Goal: Task Accomplishment & Management: Use online tool/utility

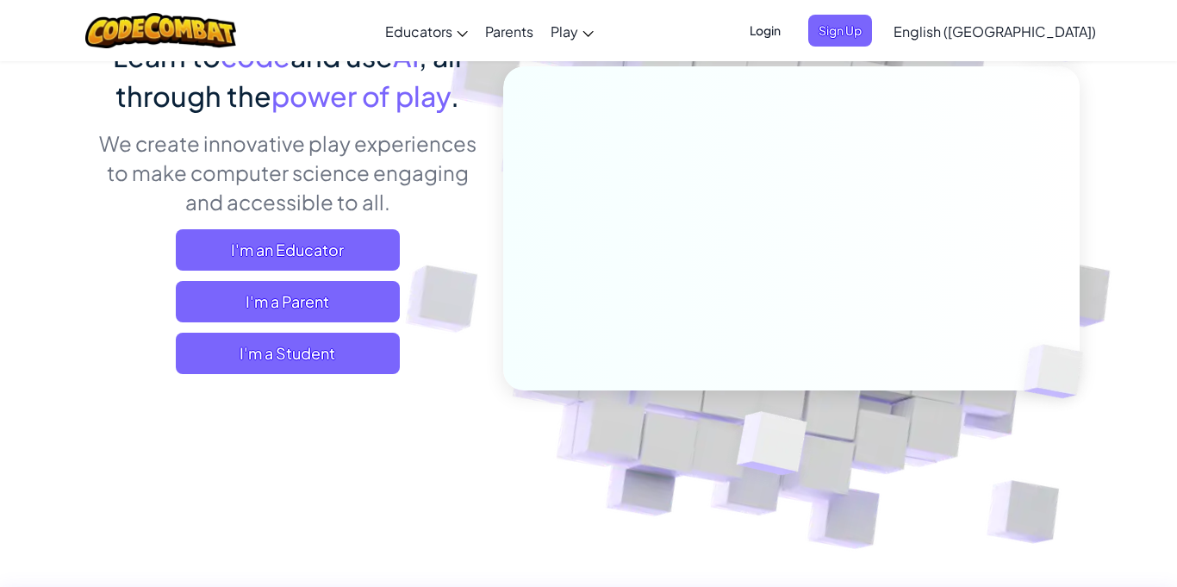
scroll to position [211, 0]
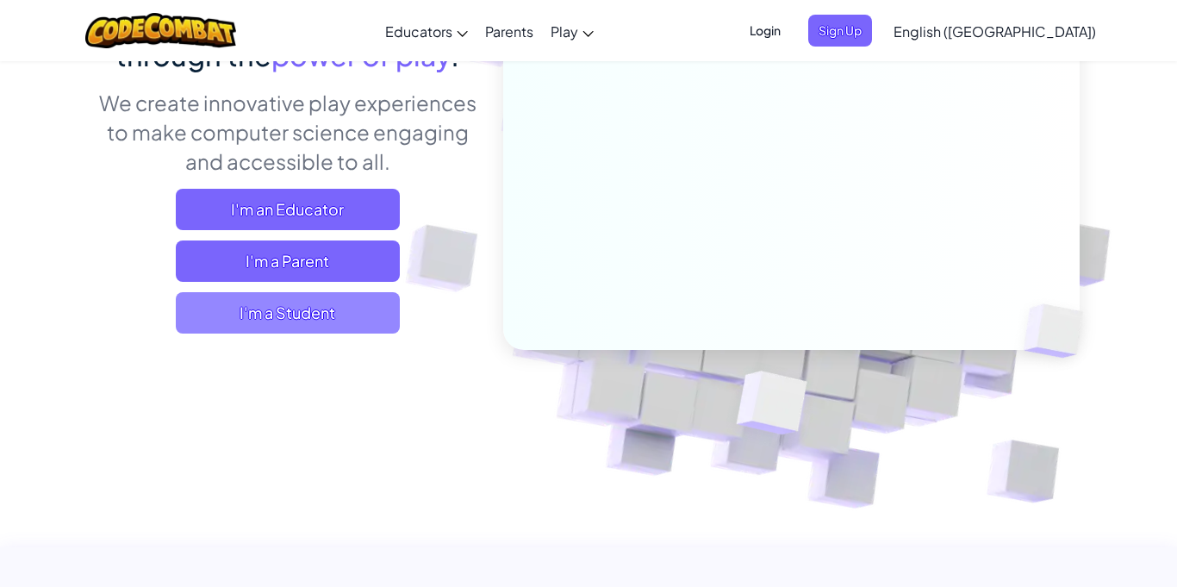
click at [347, 328] on span "I'm a Student" at bounding box center [288, 312] width 224 height 41
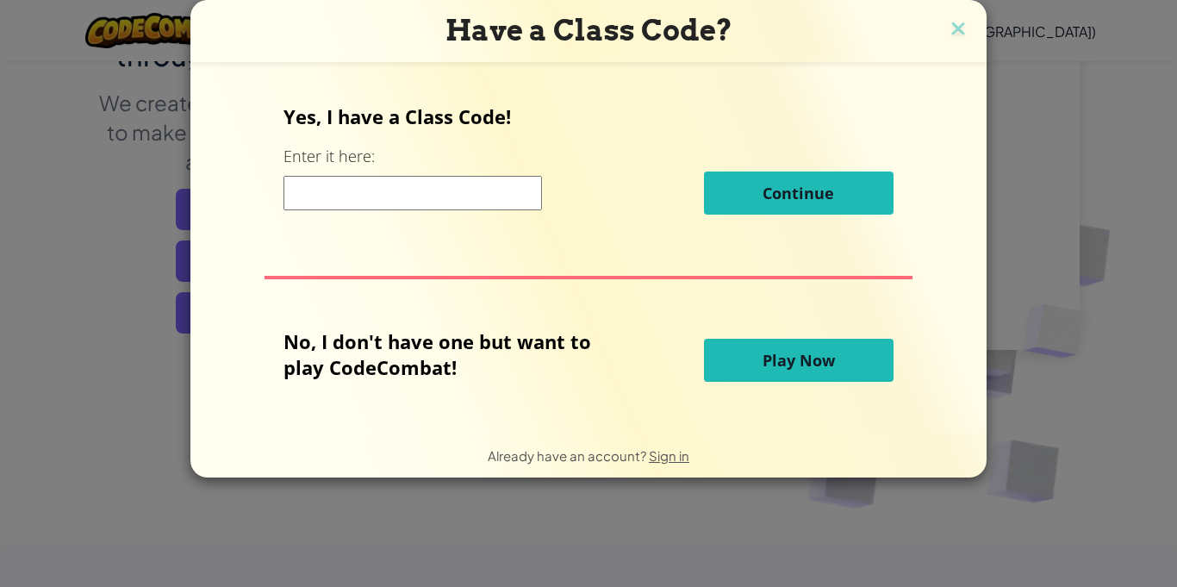
click at [423, 181] on input at bounding box center [413, 193] width 259 height 34
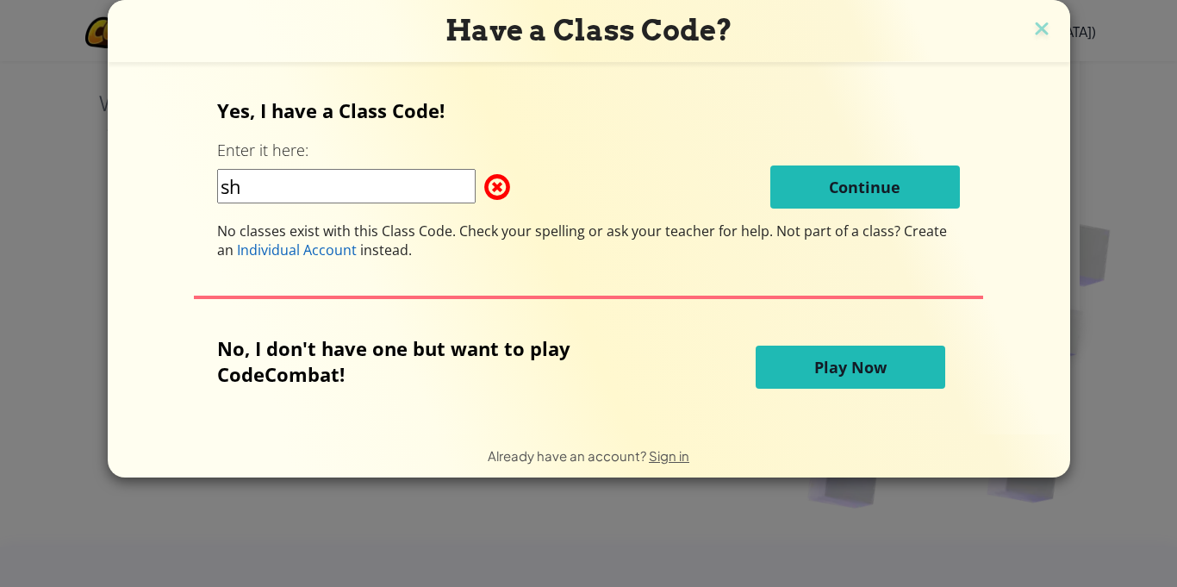
type input "s"
type input "SharpSweetBird"
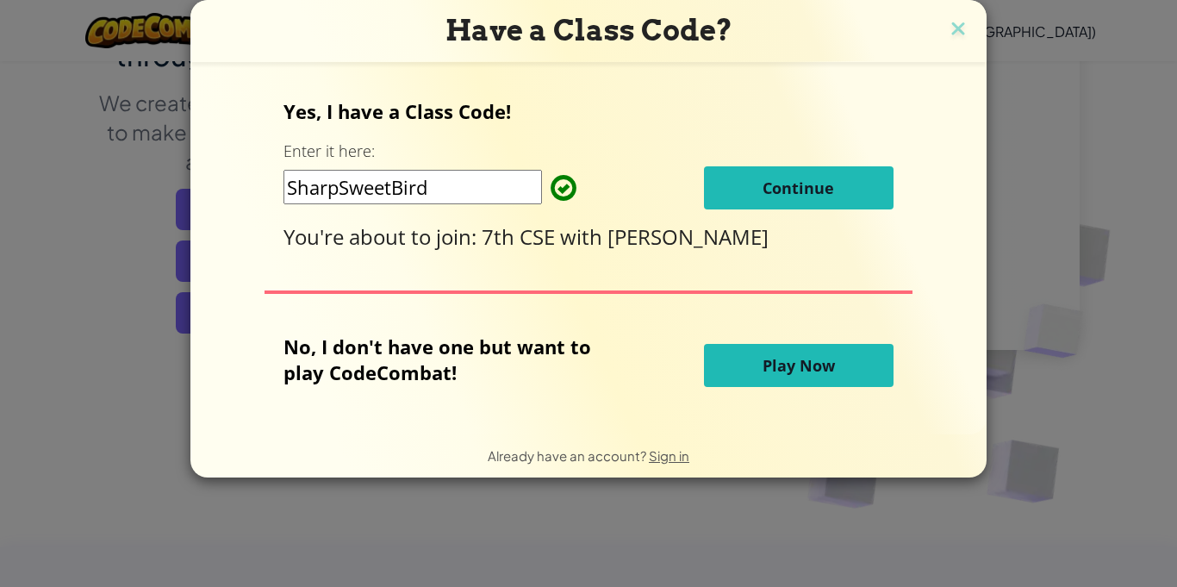
click at [812, 184] on span "Continue" at bounding box center [799, 188] width 72 height 21
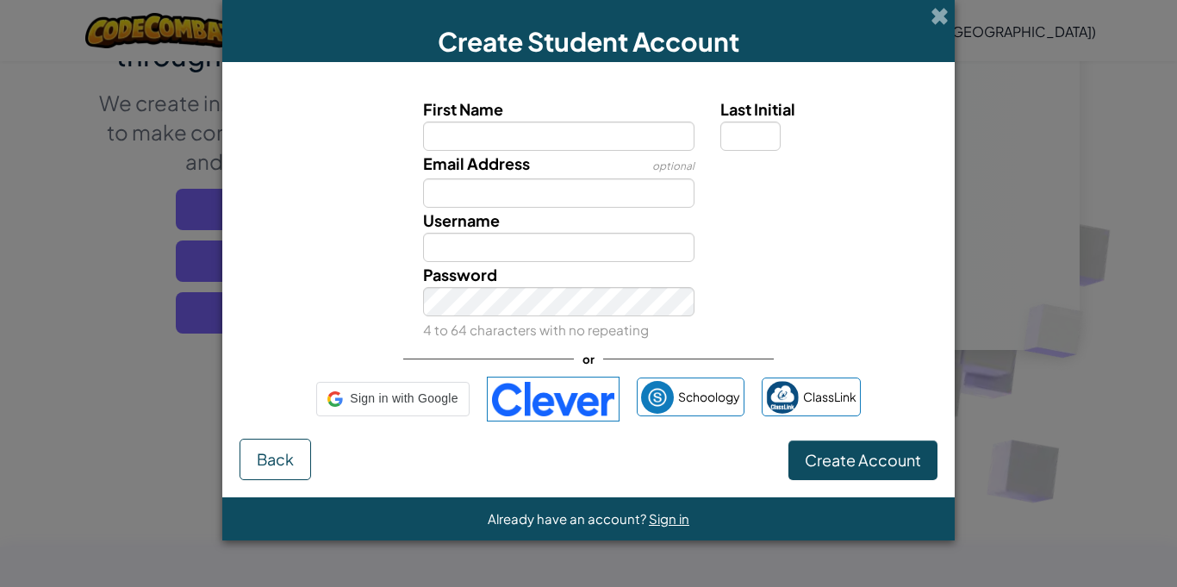
click at [812, 184] on div "Email Address optional" at bounding box center [588, 179] width 715 height 57
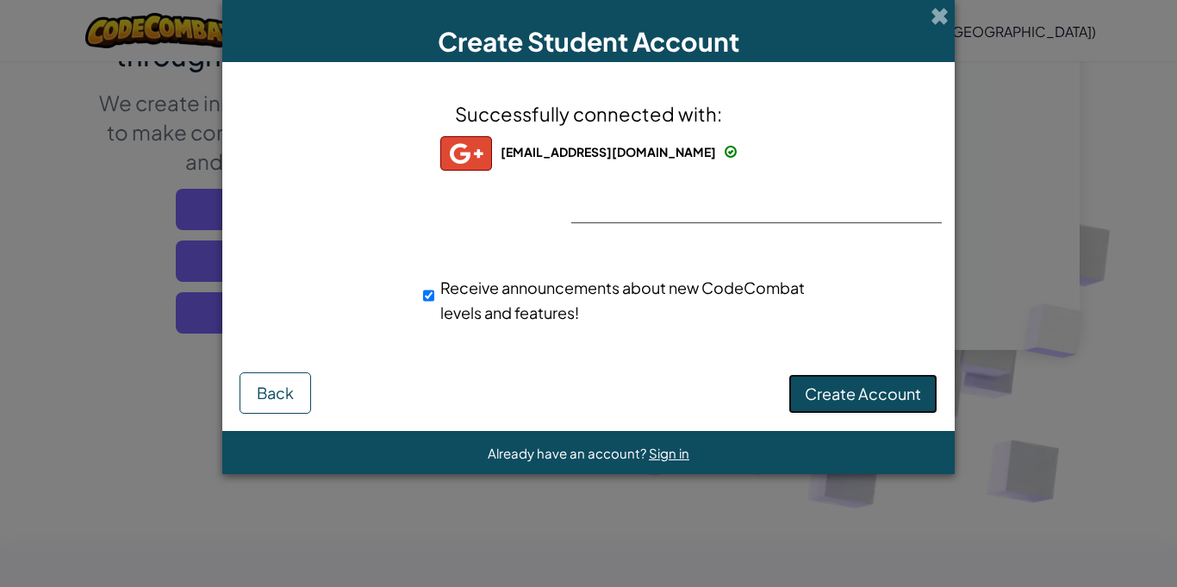
click at [870, 406] on button "Create Account" at bounding box center [863, 394] width 149 height 40
click at [878, 404] on button "Create Account" at bounding box center [863, 394] width 149 height 40
click at [878, 404] on div "Creating Account... Back" at bounding box center [589, 391] width 698 height 46
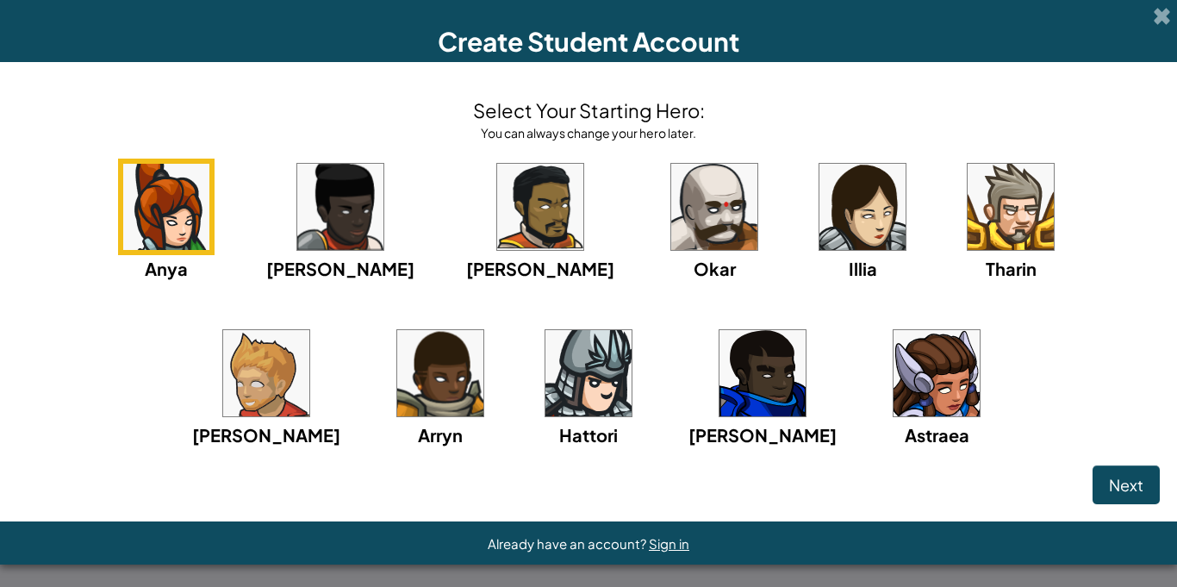
click at [433, 294] on div "Anya [PERSON_NAME] [PERSON_NAME] [PERSON_NAME] Arryn [PERSON_NAME]" at bounding box center [588, 325] width 1143 height 333
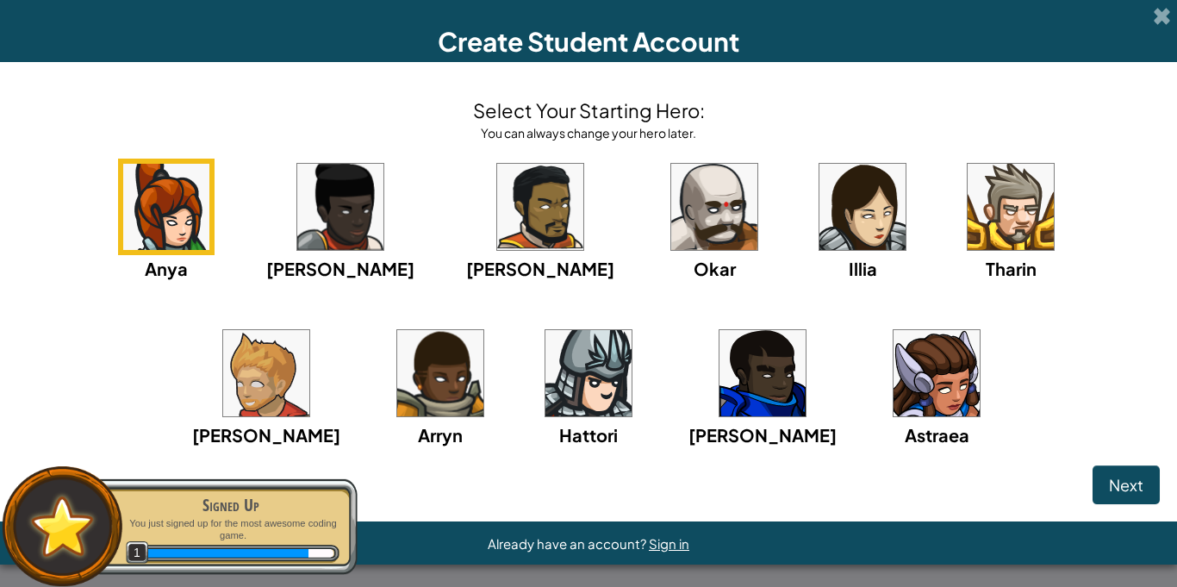
click at [546, 400] on img at bounding box center [589, 373] width 86 height 86
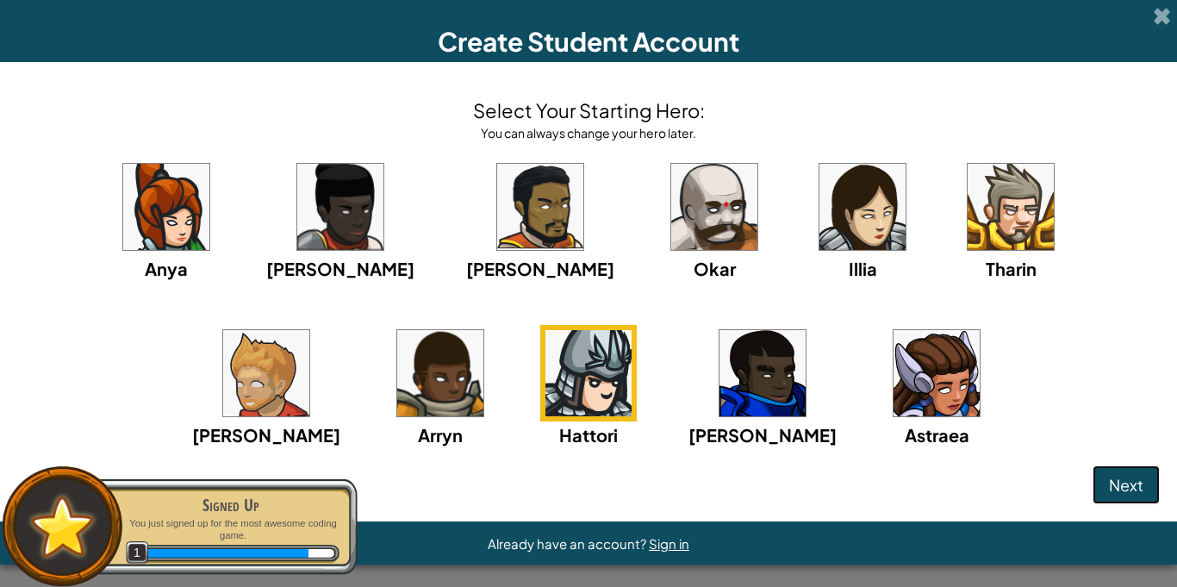
click at [1154, 479] on button "Next" at bounding box center [1126, 485] width 67 height 40
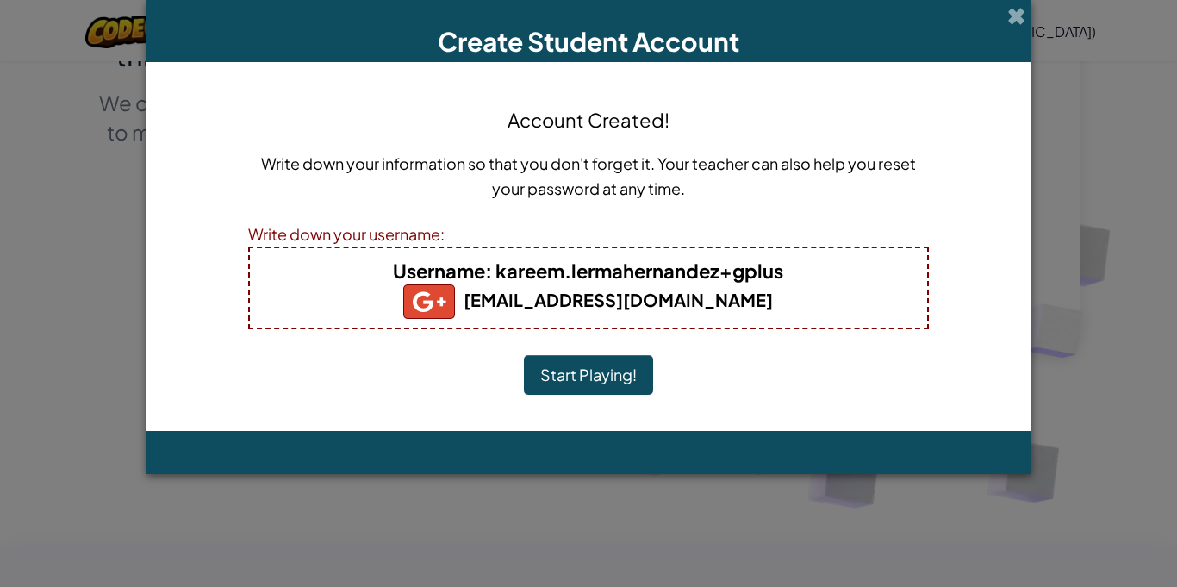
click at [600, 390] on button "Start Playing!" at bounding box center [588, 375] width 129 height 40
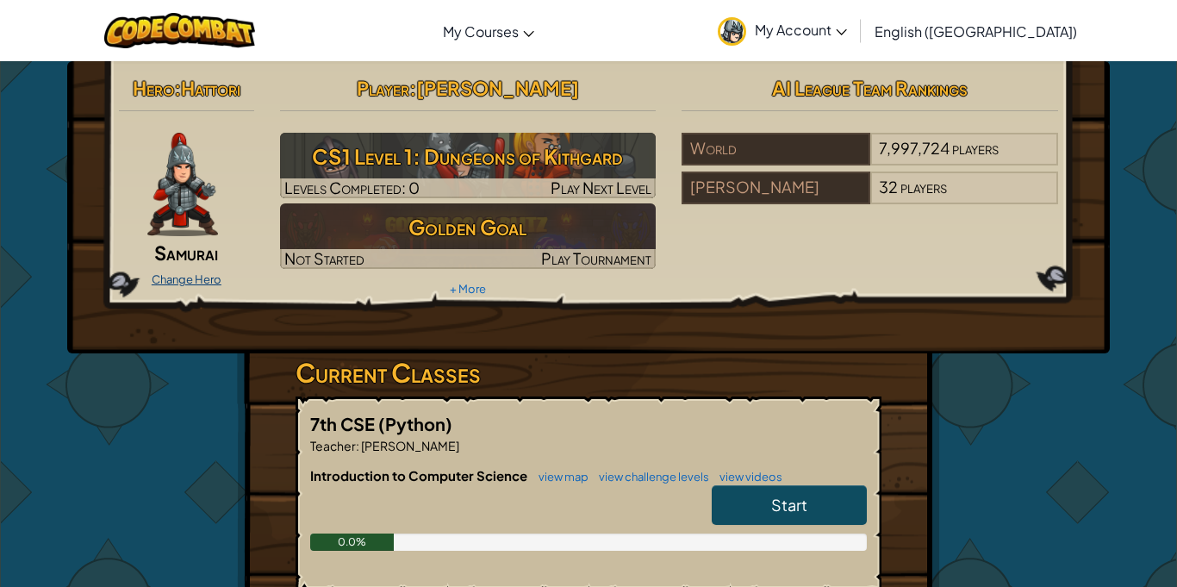
click at [179, 277] on link "Change Hero" at bounding box center [187, 279] width 70 height 14
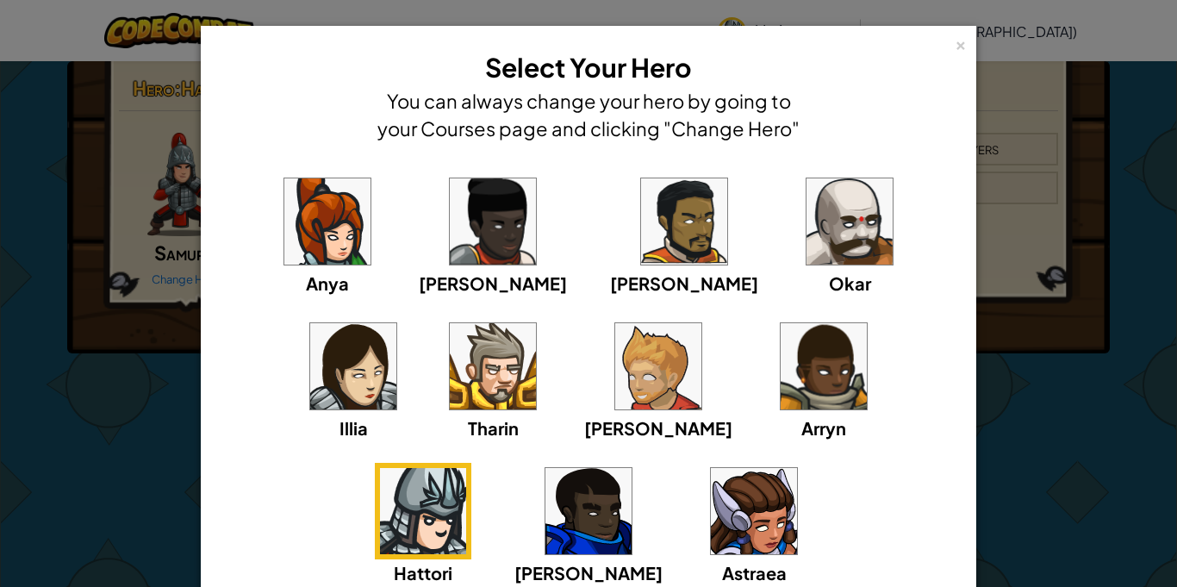
click at [615, 370] on img at bounding box center [658, 366] width 86 height 86
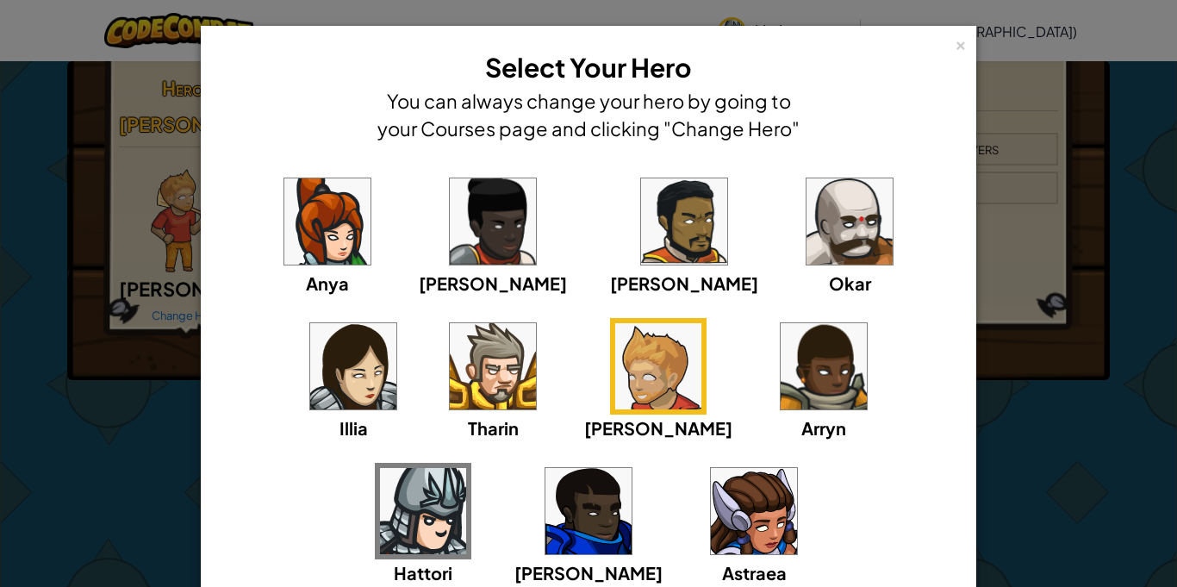
click at [450, 372] on img at bounding box center [493, 366] width 86 height 86
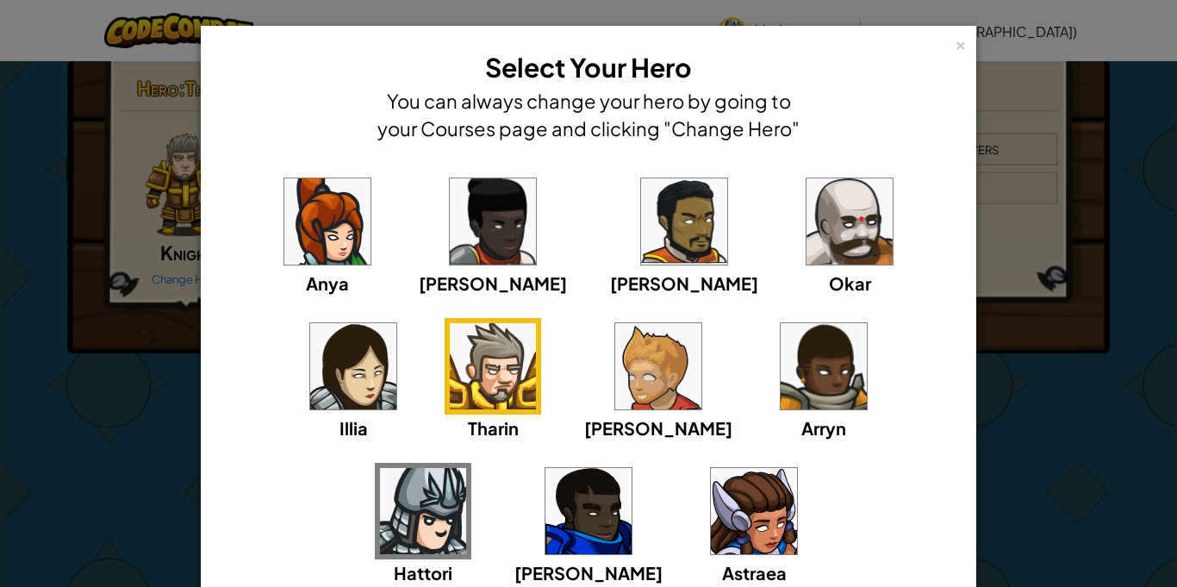
click at [467, 228] on img at bounding box center [493, 221] width 86 height 86
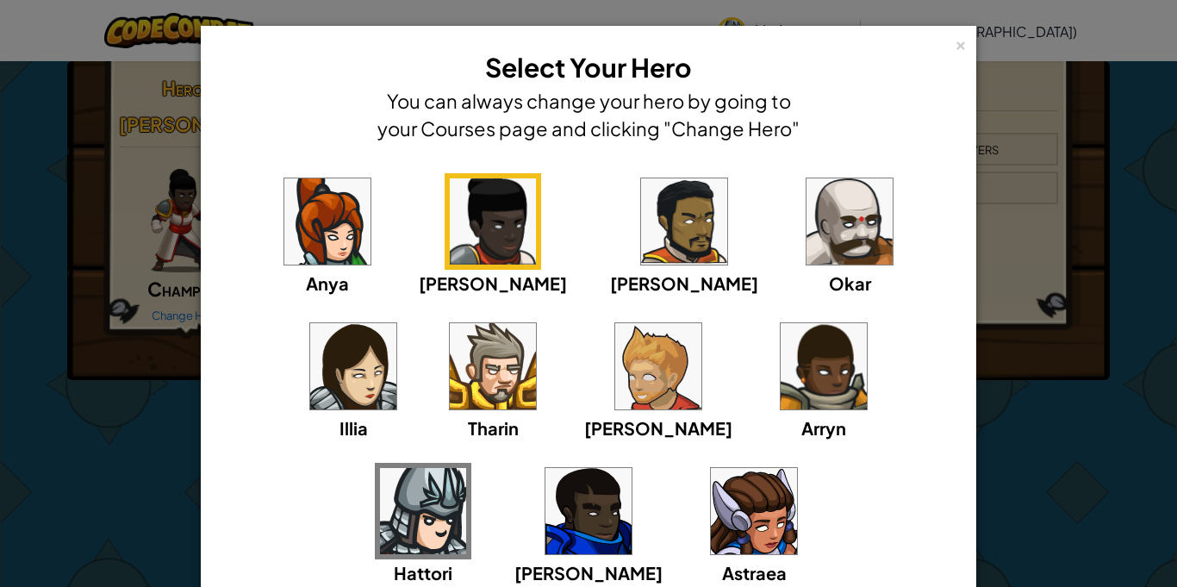
click at [641, 209] on img at bounding box center [684, 221] width 86 height 86
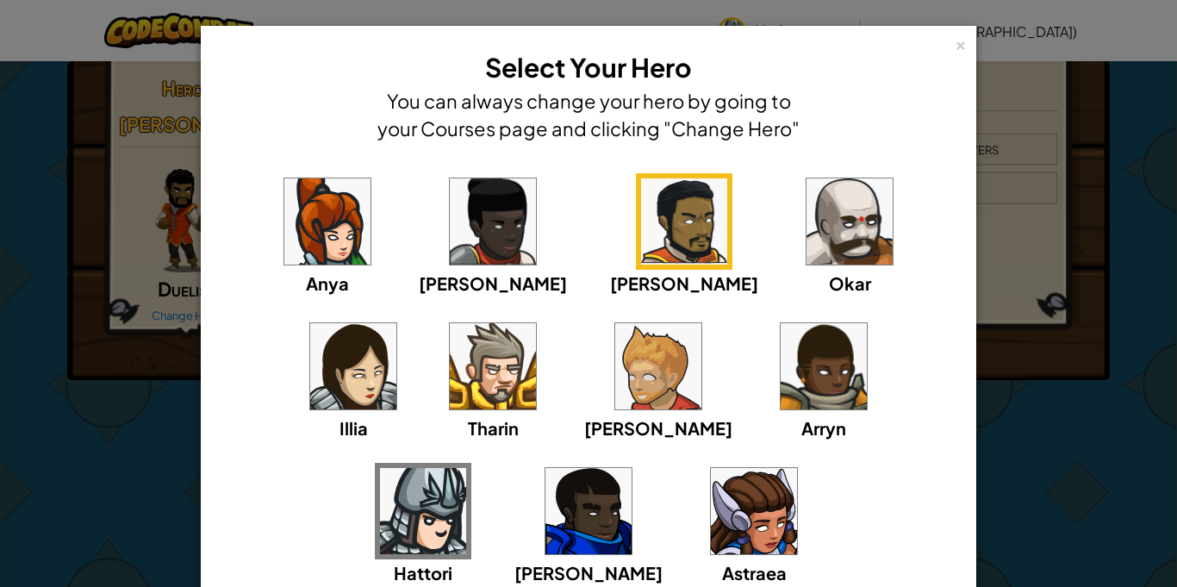
click at [807, 216] on img at bounding box center [850, 221] width 86 height 86
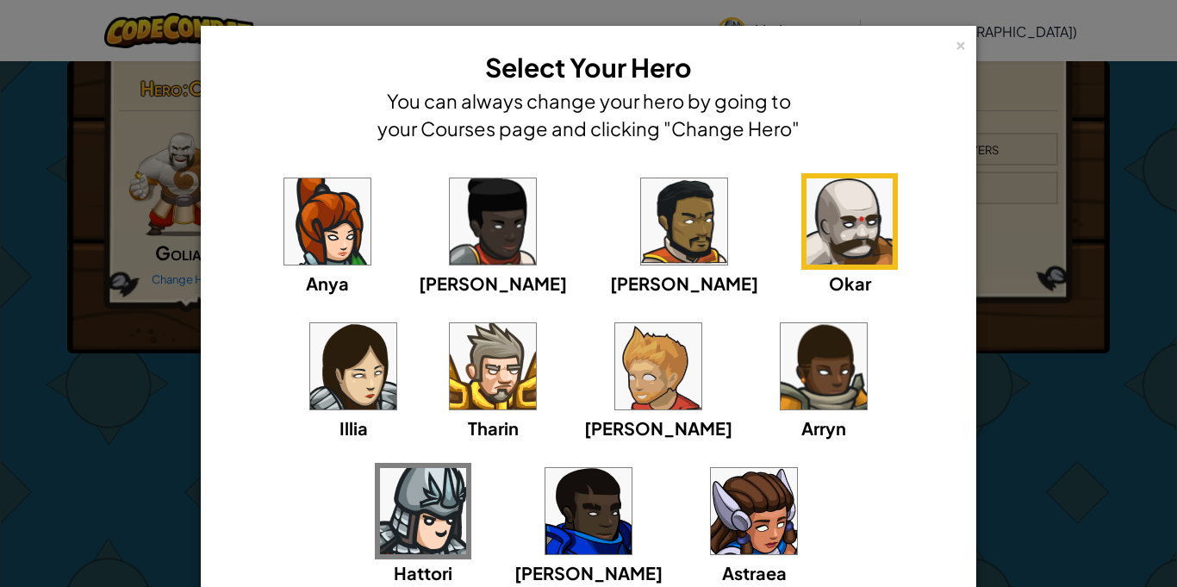
click at [632, 468] on img at bounding box center [589, 511] width 86 height 86
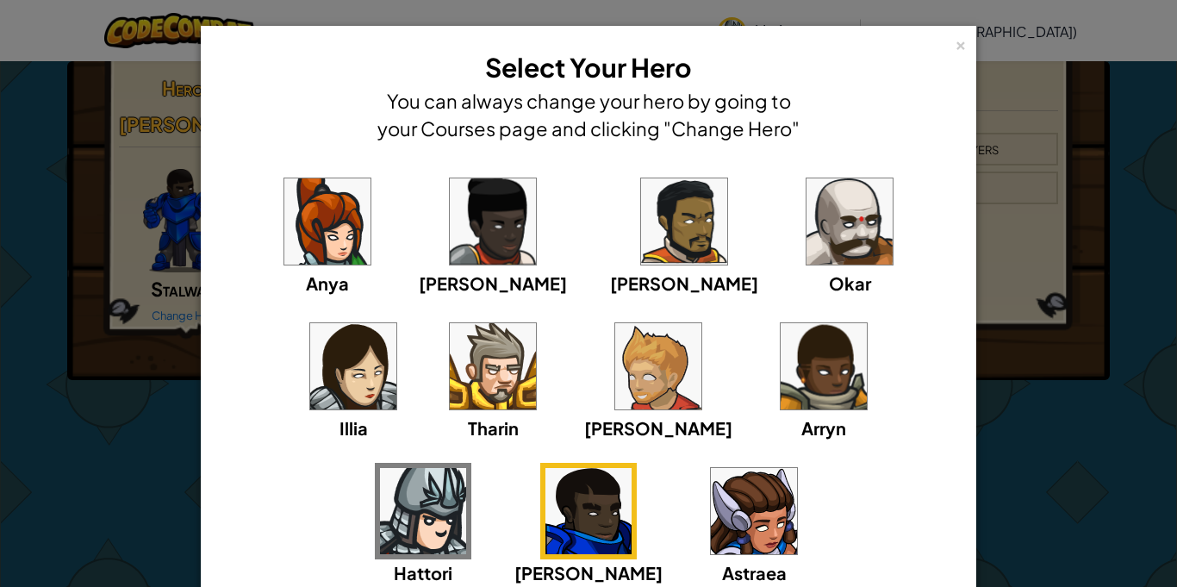
click at [961, 481] on div "Anya [PERSON_NAME] [PERSON_NAME] [PERSON_NAME] Arryn [PERSON_NAME]" at bounding box center [588, 369] width 757 height 426
click at [450, 356] on img at bounding box center [493, 366] width 86 height 86
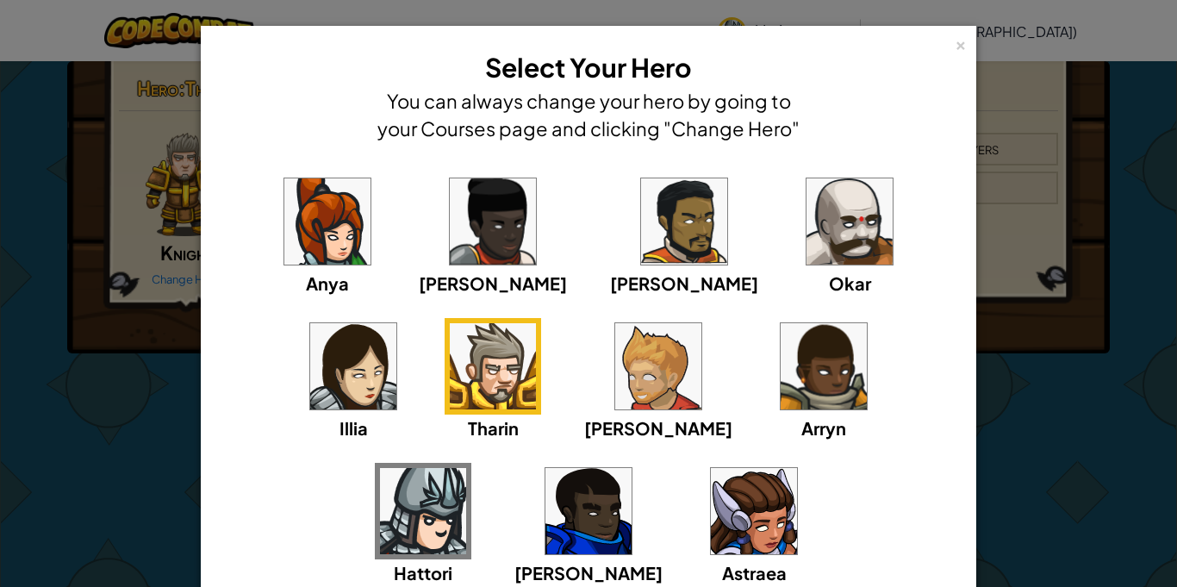
click at [615, 388] on img at bounding box center [658, 366] width 86 height 86
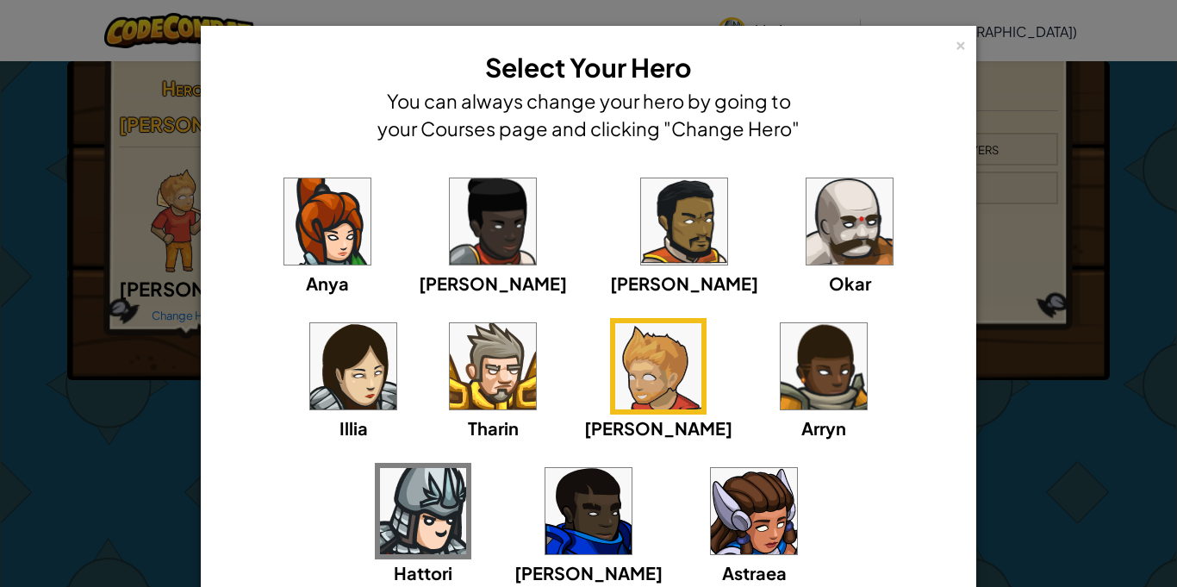
click at [781, 383] on img at bounding box center [824, 366] width 86 height 86
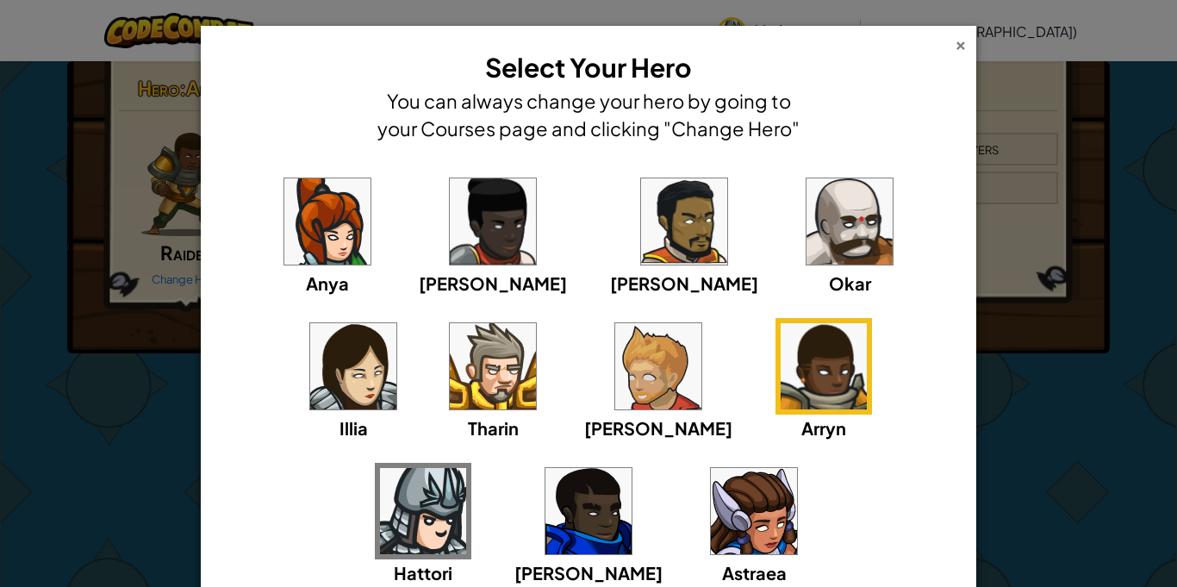
click at [963, 46] on div "×" at bounding box center [961, 43] width 12 height 18
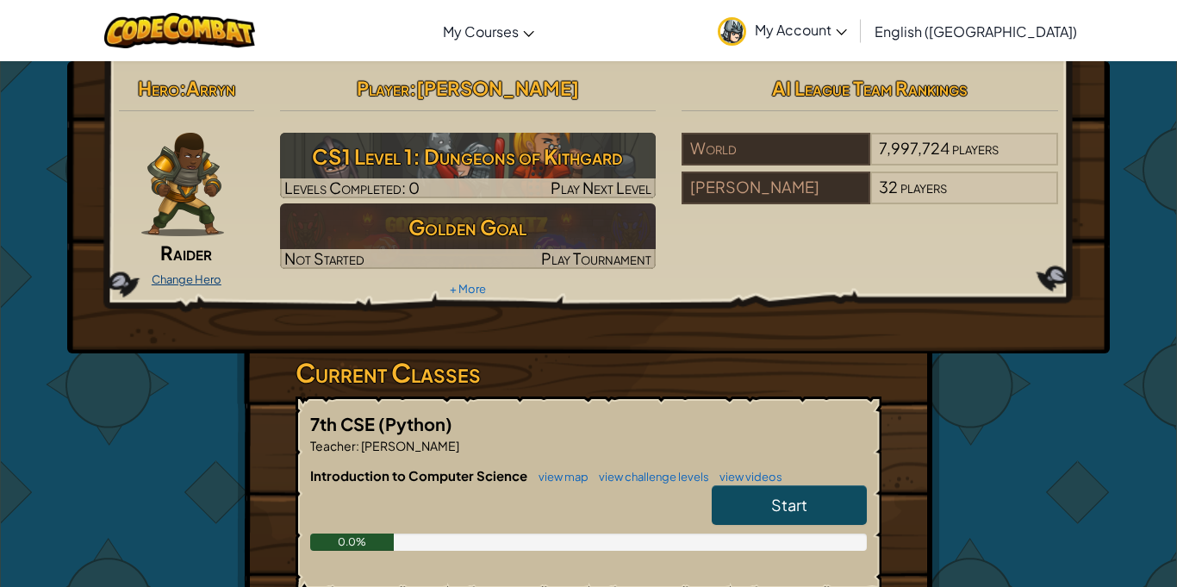
click at [154, 274] on link "Change Hero" at bounding box center [187, 279] width 70 height 14
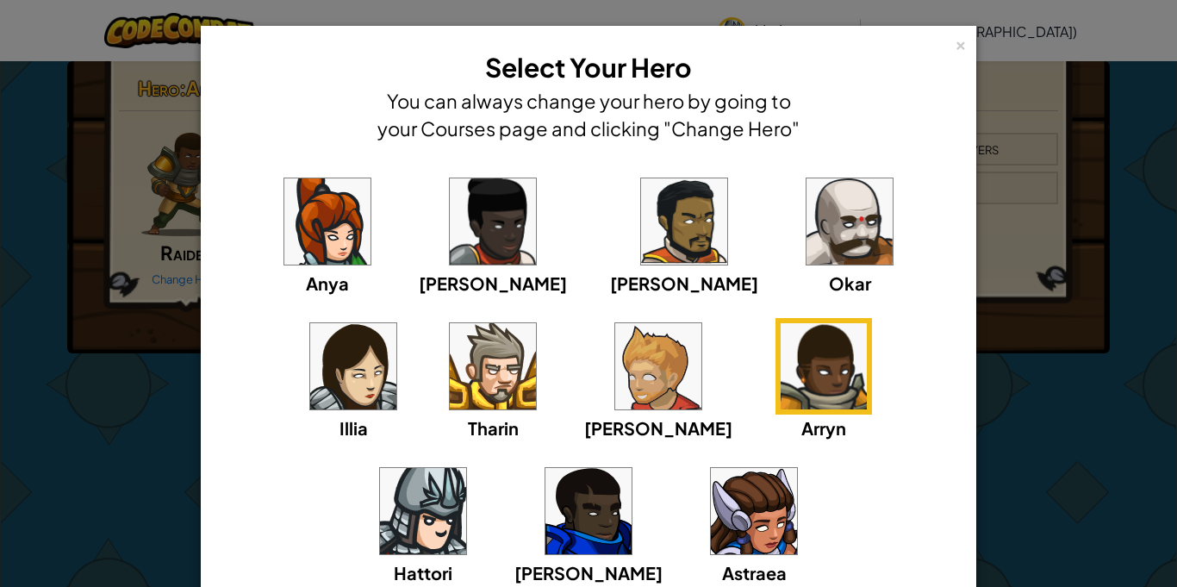
click at [466, 468] on img at bounding box center [423, 511] width 86 height 86
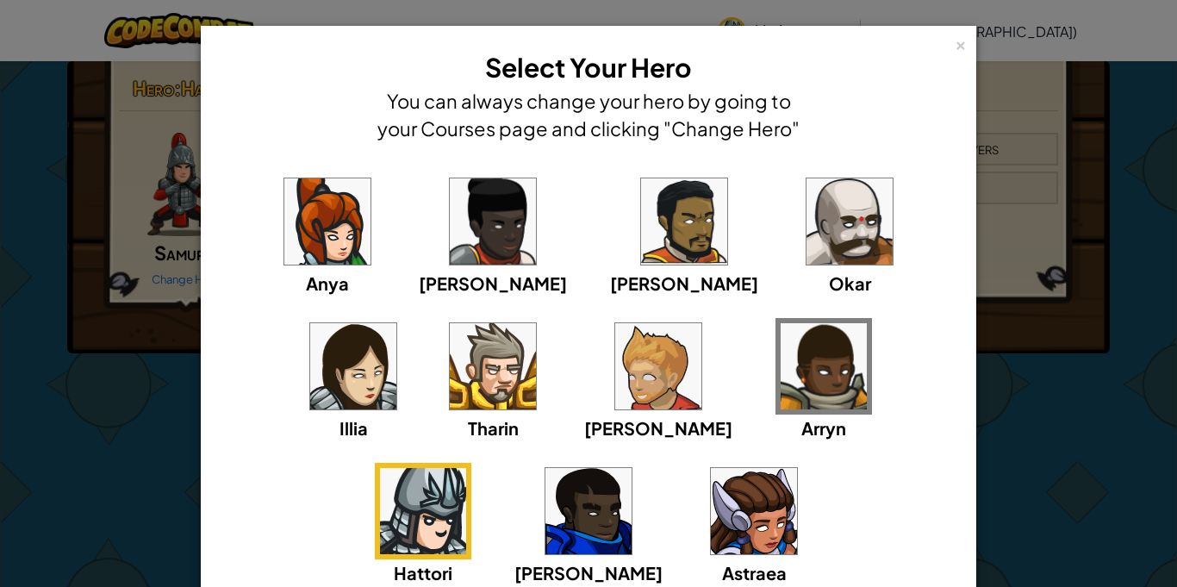
click at [781, 380] on img at bounding box center [824, 366] width 86 height 86
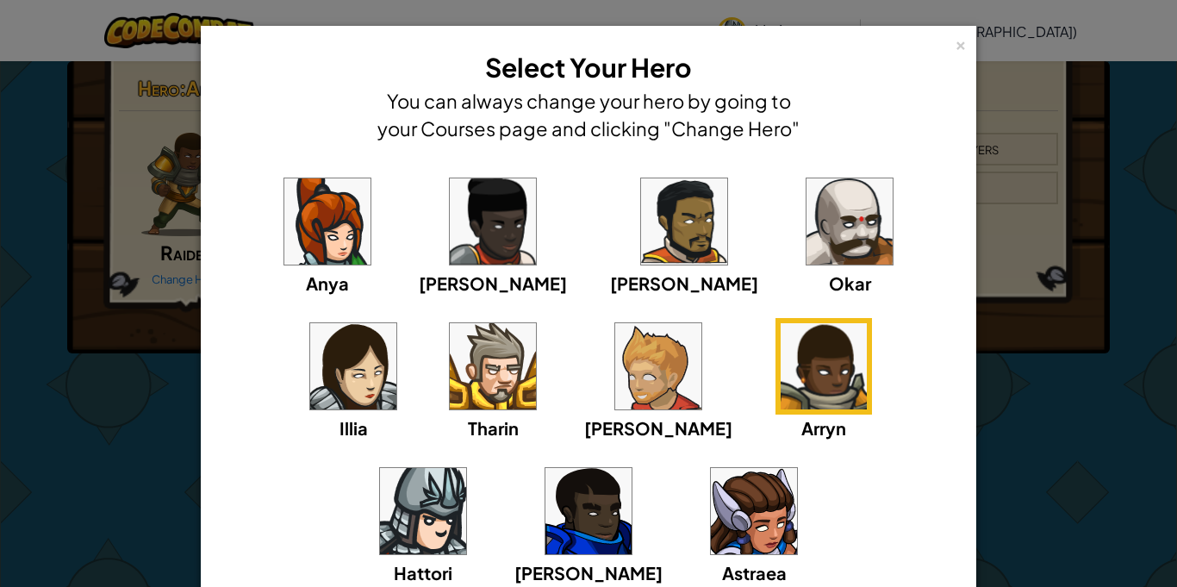
click at [952, 47] on div "× Select Your Hero You can always change your hero by going to your Courses pag…" at bounding box center [588, 95] width 757 height 121
click at [960, 43] on div "×" at bounding box center [961, 43] width 12 height 18
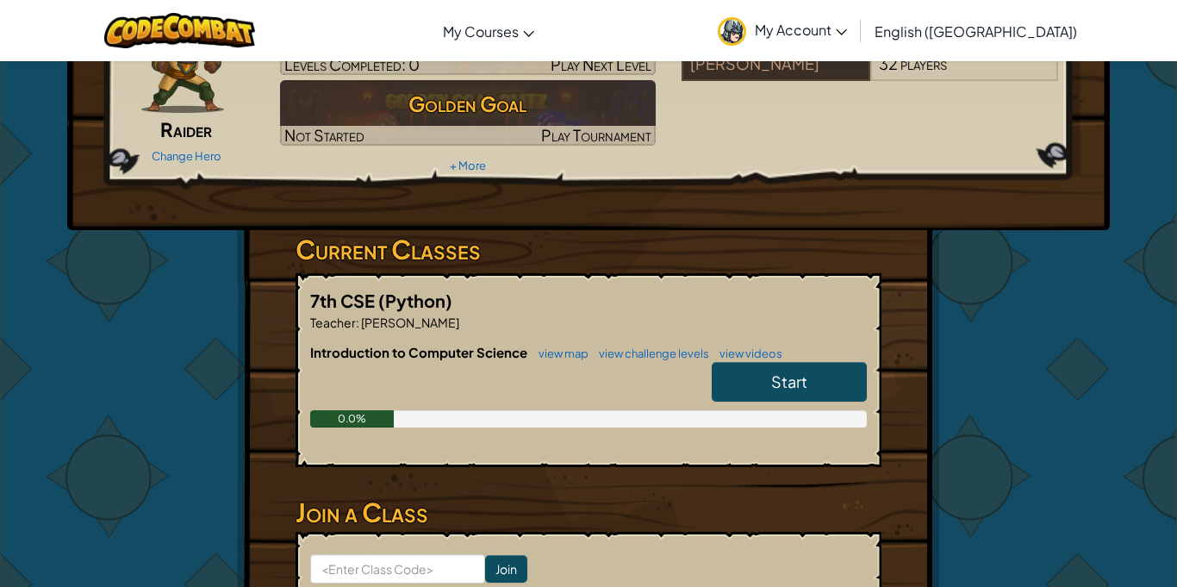
scroll to position [139, 0]
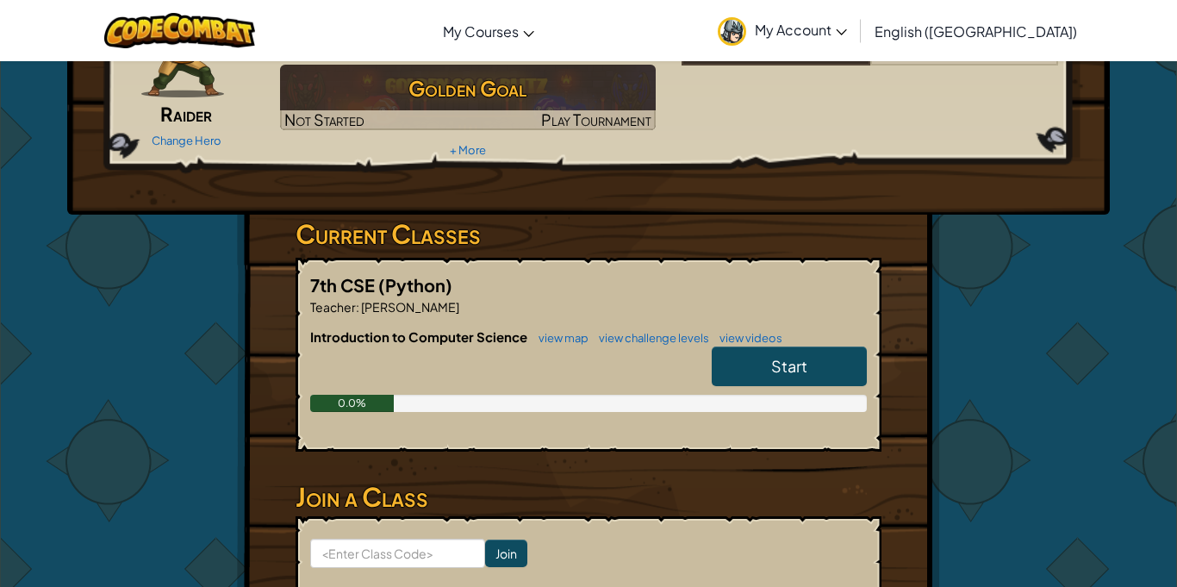
click at [819, 352] on link "Start" at bounding box center [789, 366] width 155 height 40
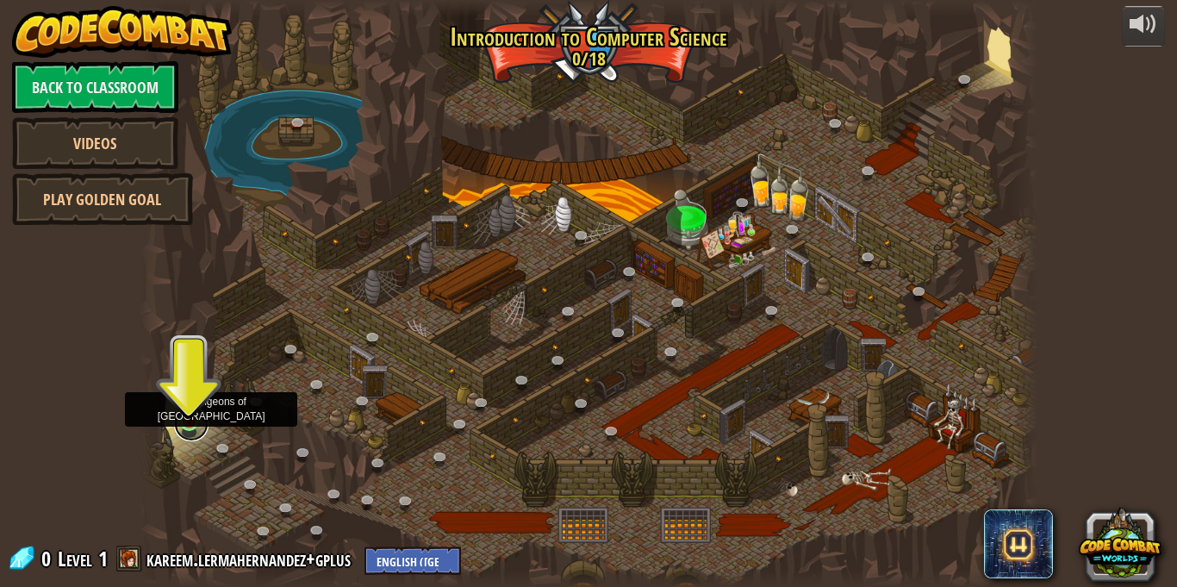
click at [181, 422] on link at bounding box center [191, 424] width 34 height 34
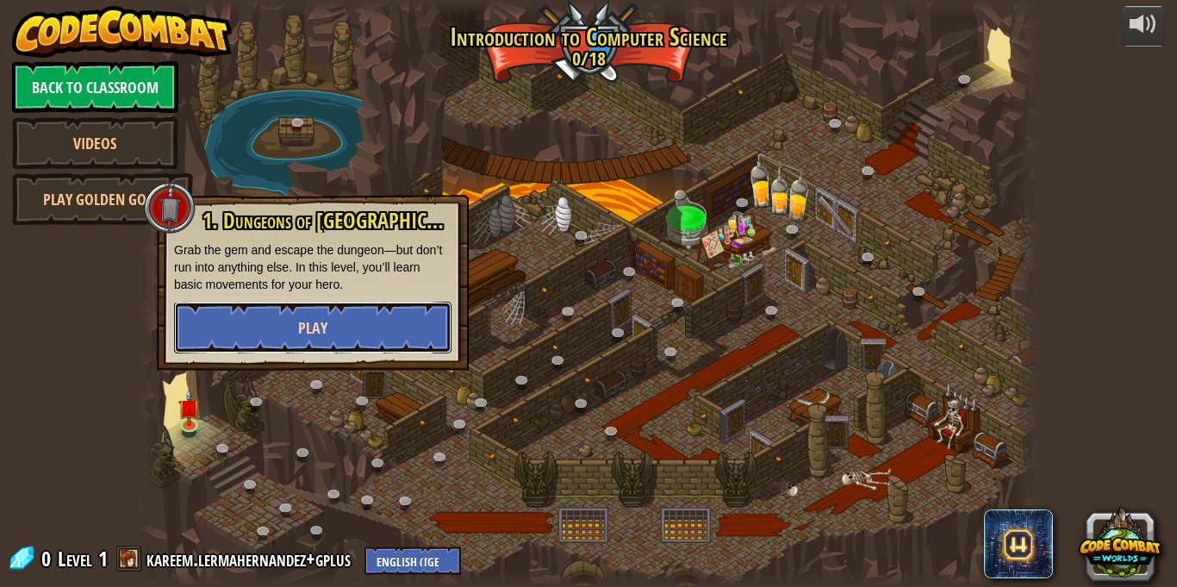
click at [290, 321] on button "Play" at bounding box center [312, 328] width 277 height 52
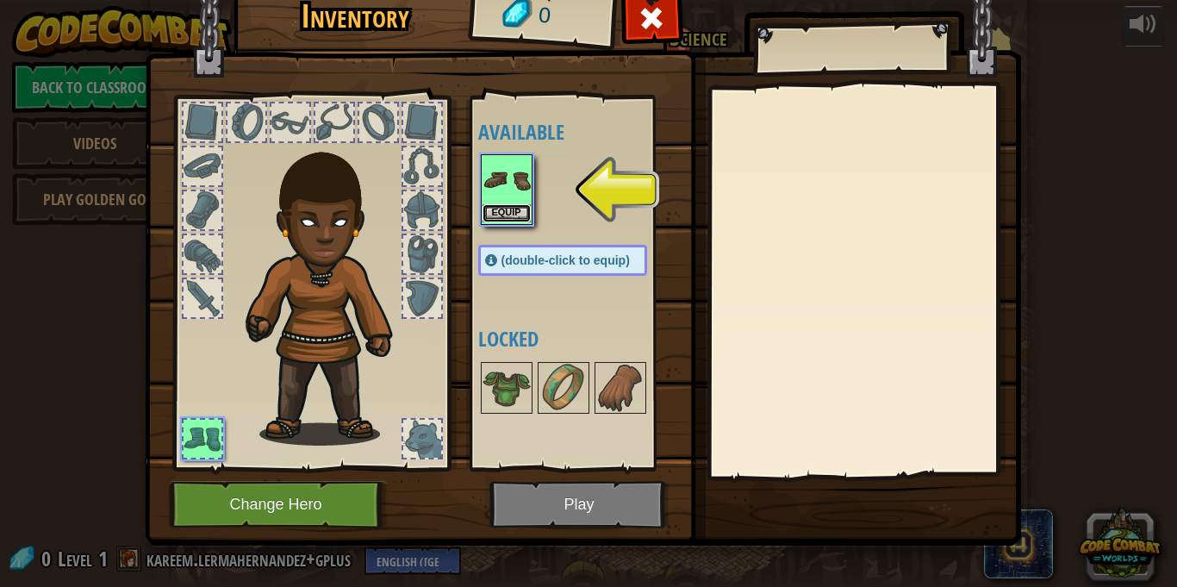
click at [509, 221] on button "Equip" at bounding box center [507, 213] width 48 height 18
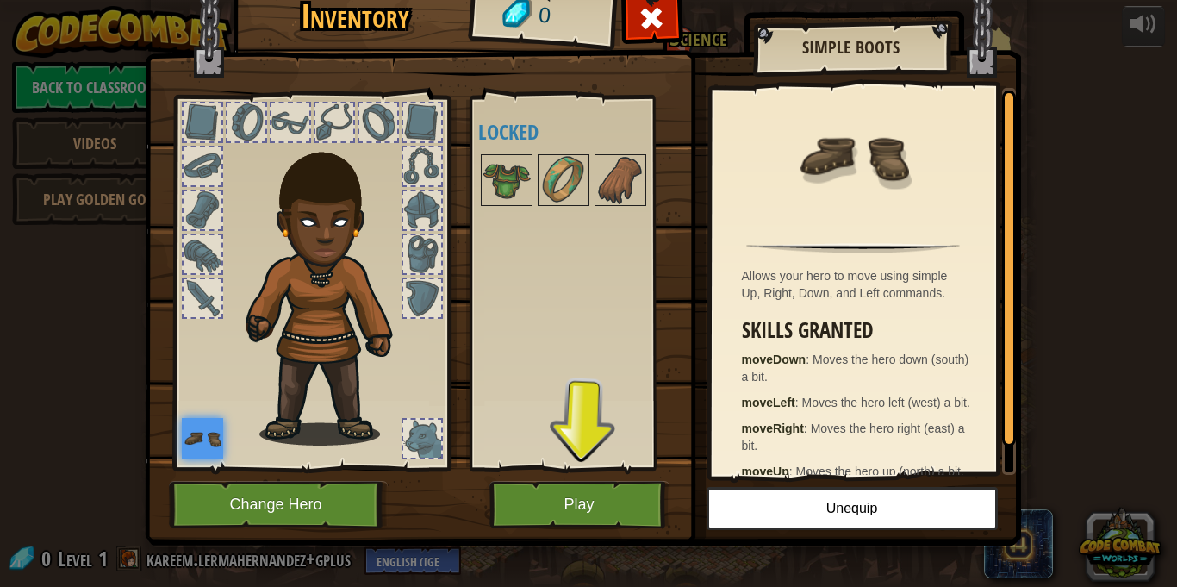
click at [500, 209] on div "Available Equip (double-click to equip) Locked" at bounding box center [579, 282] width 203 height 359
click at [504, 190] on img at bounding box center [507, 180] width 48 height 48
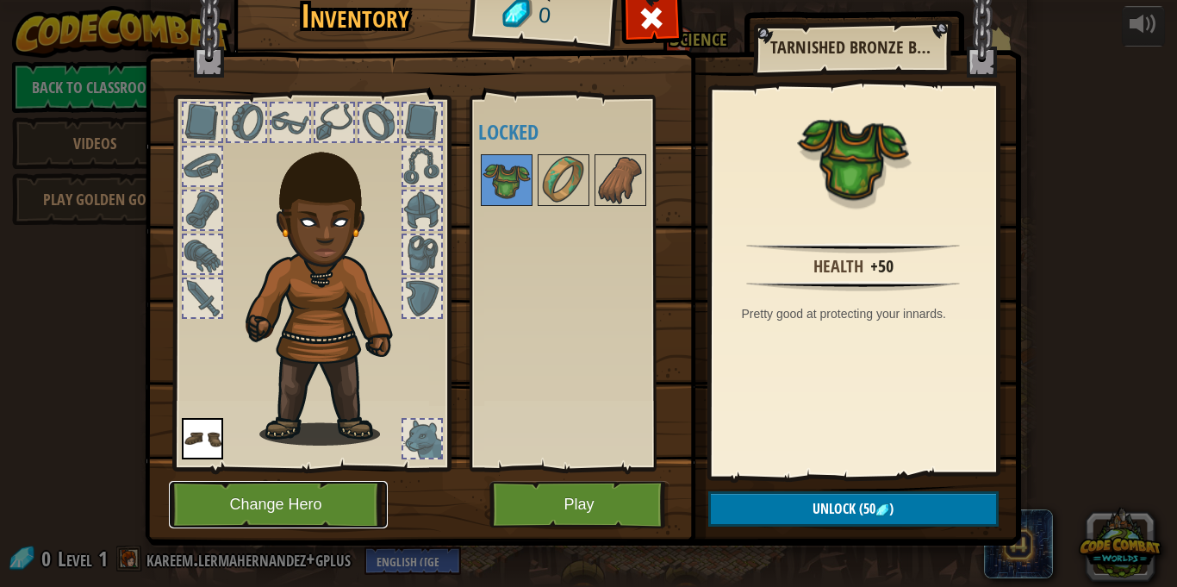
click at [238, 521] on button "Change Hero" at bounding box center [278, 504] width 219 height 47
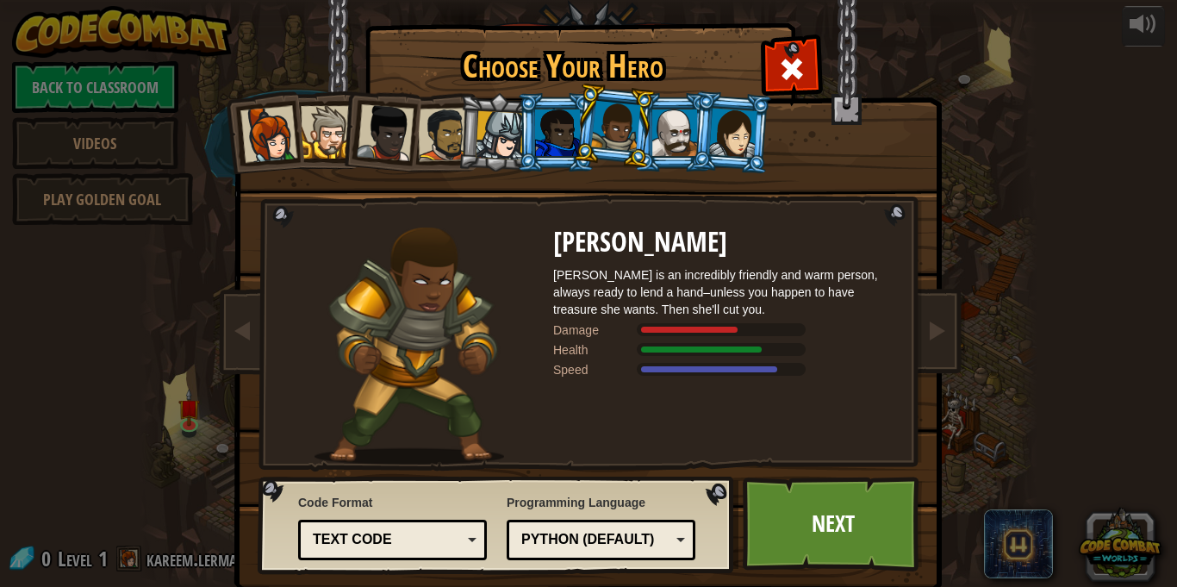
click at [482, 152] on div at bounding box center [500, 135] width 49 height 49
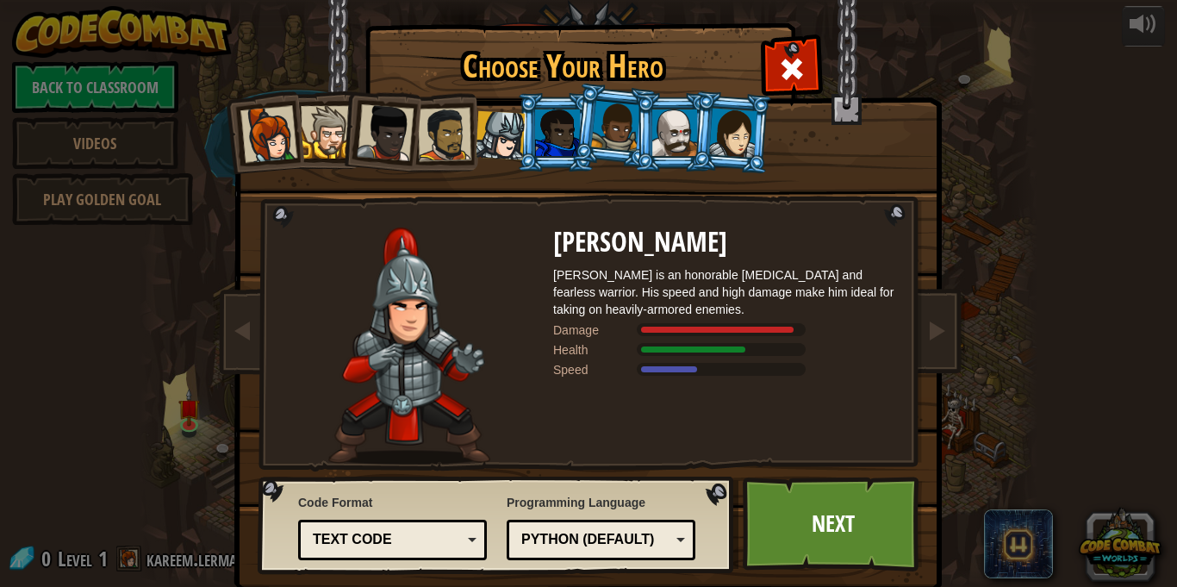
click at [433, 145] on div at bounding box center [444, 134] width 53 height 53
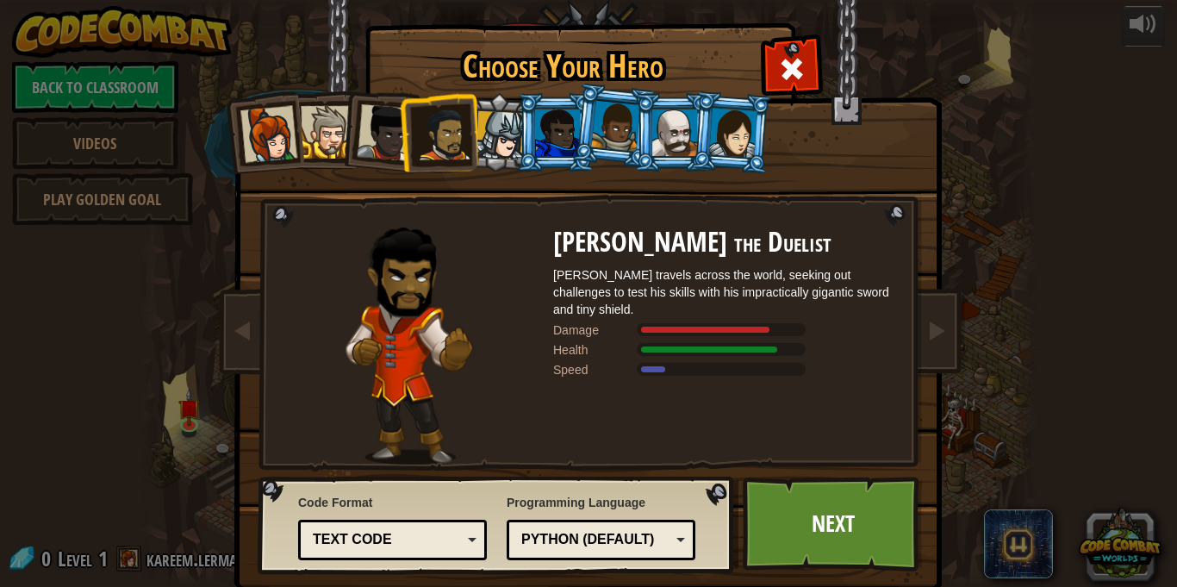
click at [440, 143] on div at bounding box center [444, 134] width 53 height 53
click at [492, 137] on div at bounding box center [500, 135] width 49 height 49
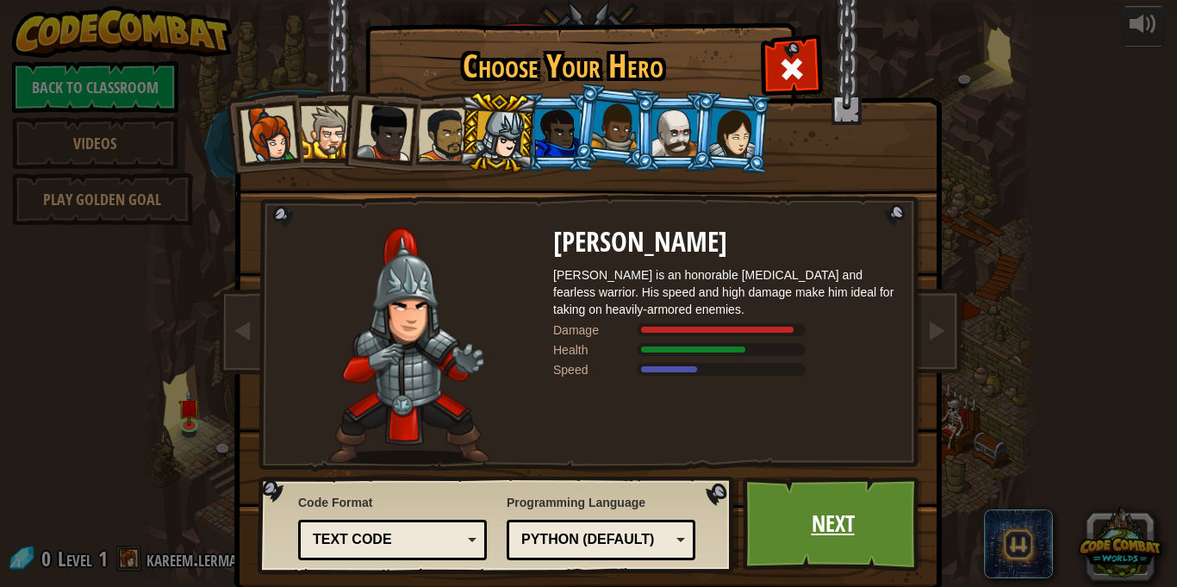
click at [823, 538] on link "Next" at bounding box center [833, 524] width 180 height 95
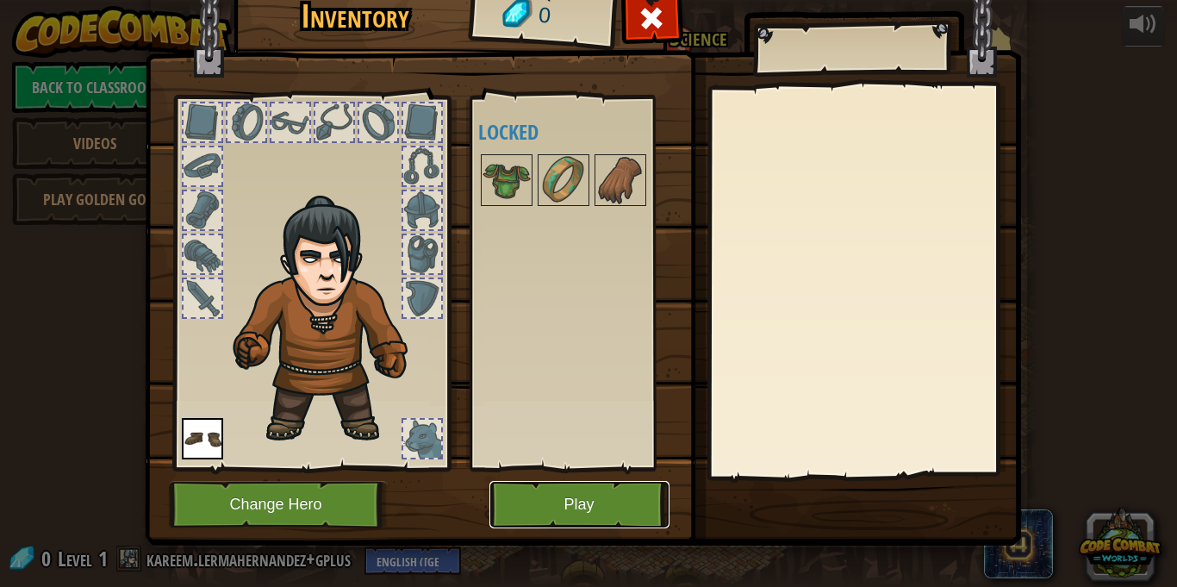
click at [593, 483] on button "Play" at bounding box center [580, 504] width 180 height 47
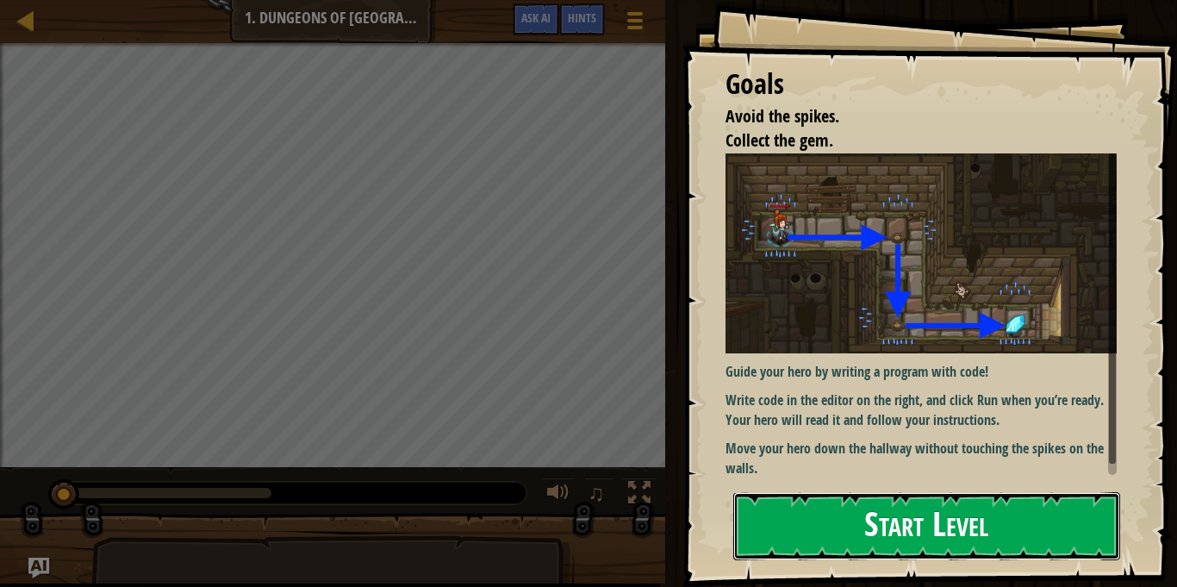
click at [807, 502] on button "Start Level" at bounding box center [926, 526] width 387 height 68
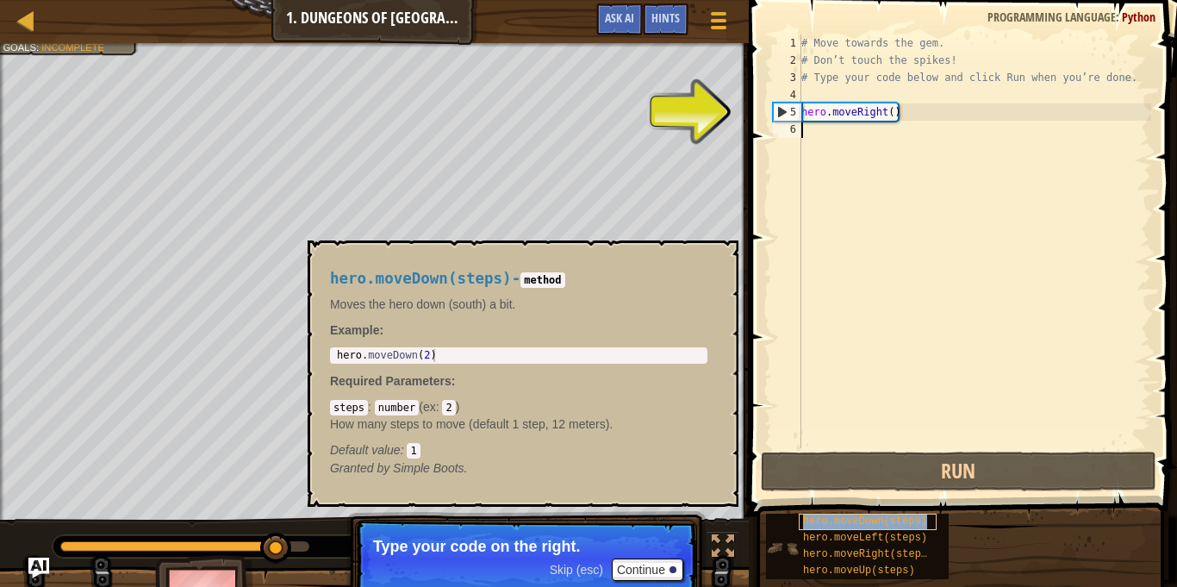
click at [806, 521] on span "hero.moveDown(steps)" at bounding box center [865, 521] width 124 height 12
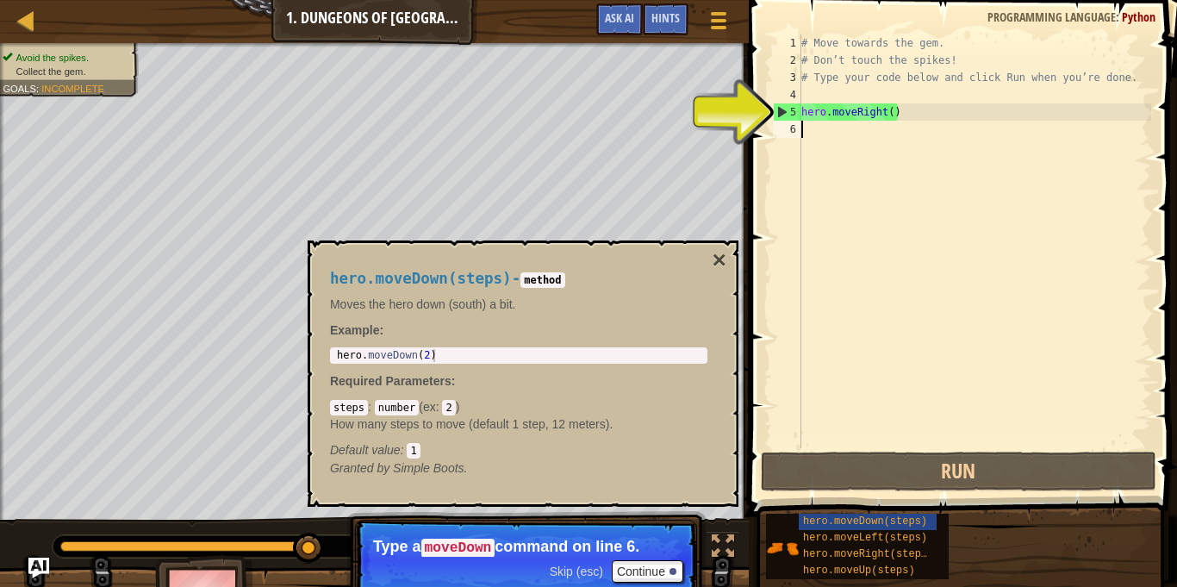
scroll to position [8, 0]
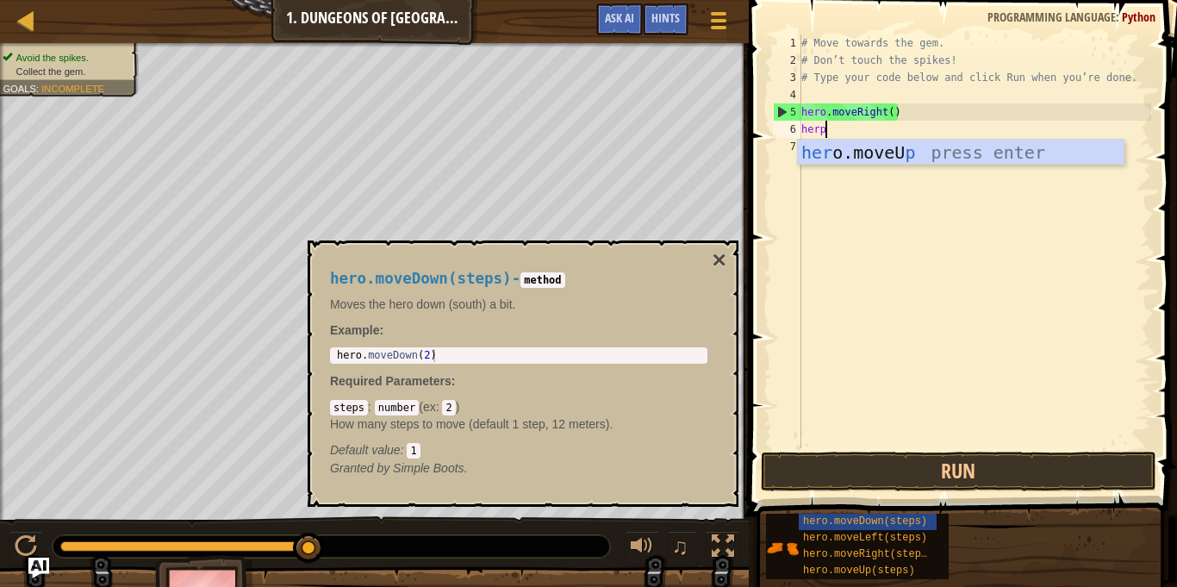
type textarea "her"
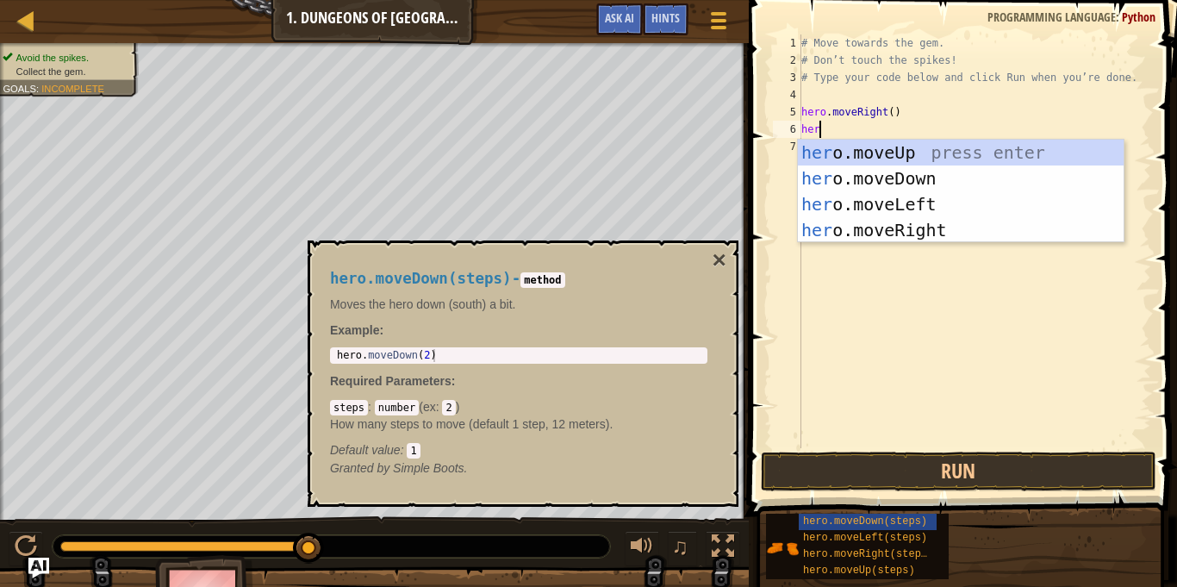
scroll to position [8, 2]
click at [845, 182] on div "her o.moveUp press enter her o.moveDown press enter her o.moveLeft press enter …" at bounding box center [961, 217] width 326 height 155
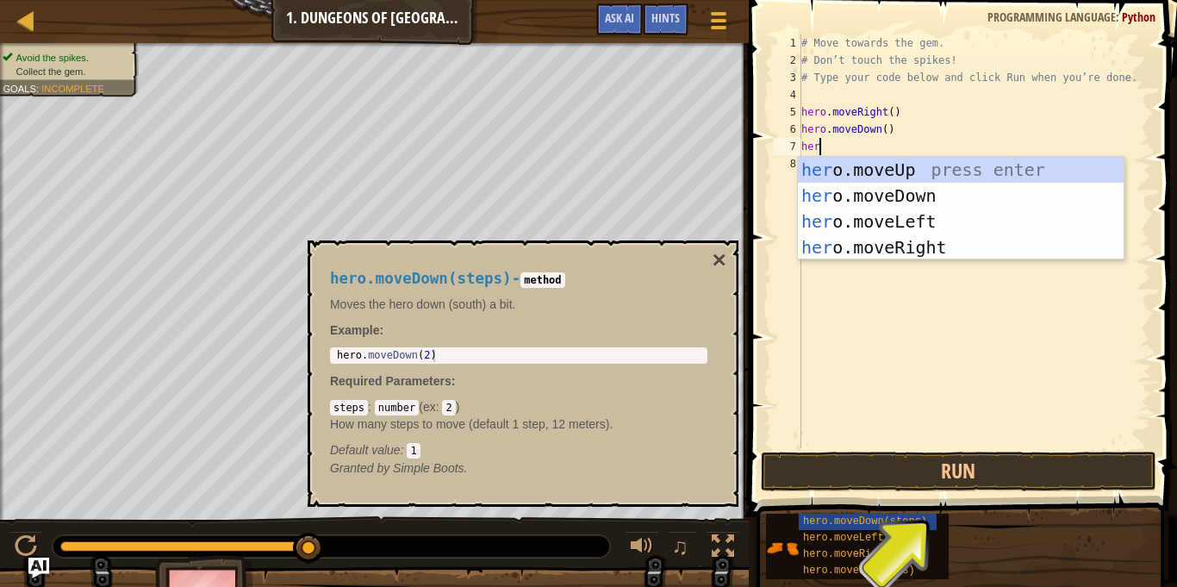
type textarea "hero"
click at [893, 250] on div "hero .moveUp press enter hero .moveDown press enter hero .moveLeft press enter …" at bounding box center [961, 234] width 326 height 155
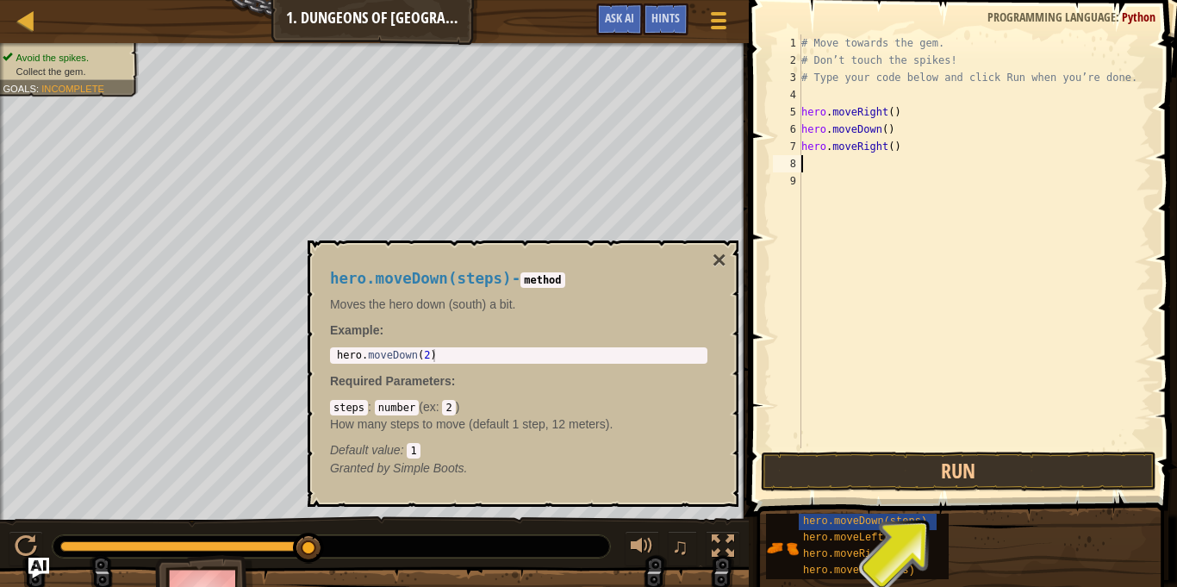
scroll to position [8, 0]
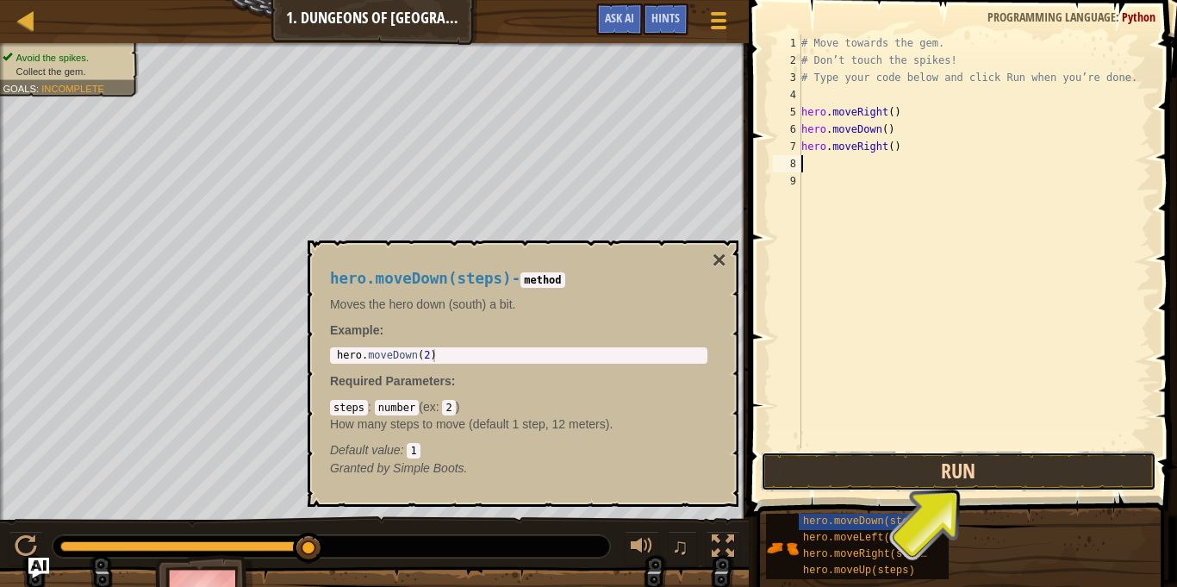
click at [938, 482] on button "Run" at bounding box center [959, 472] width 396 height 40
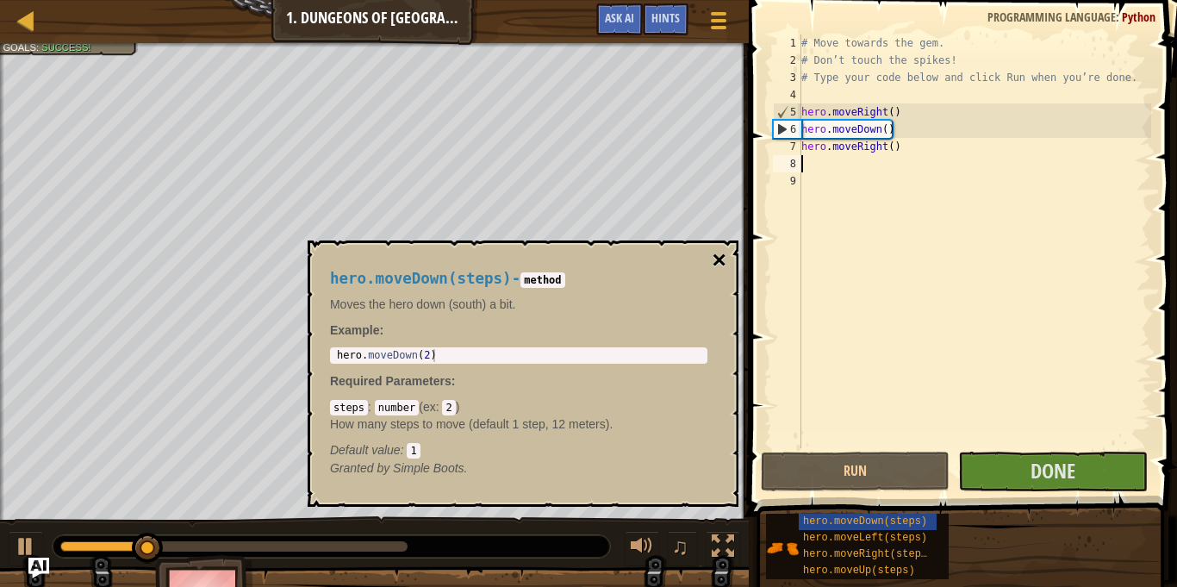
click at [721, 259] on button "×" at bounding box center [720, 260] width 14 height 24
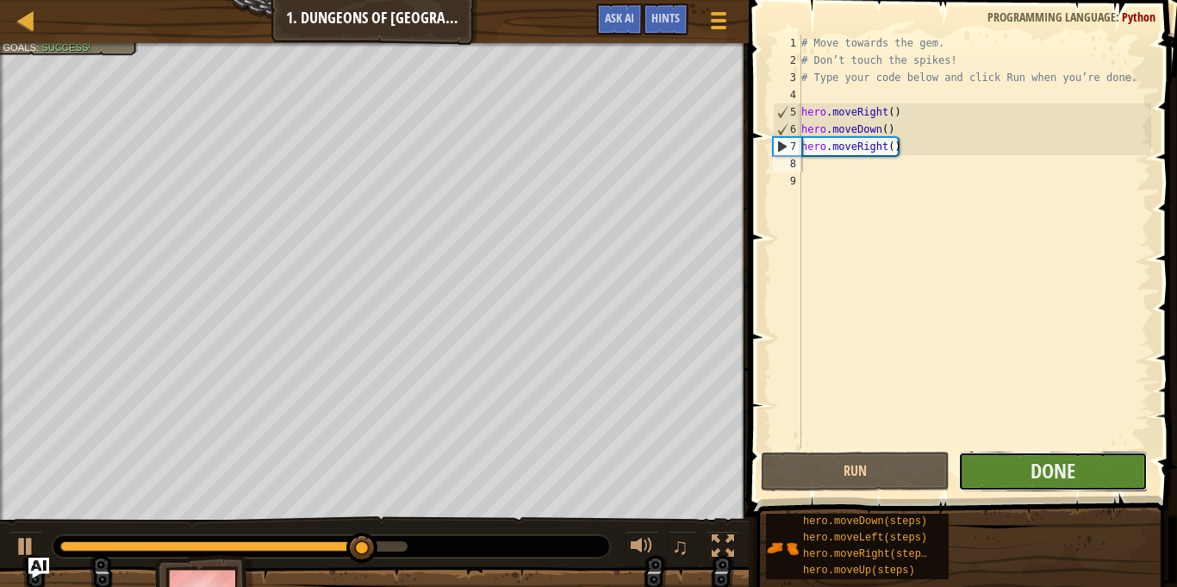
click at [1086, 476] on button "Done" at bounding box center [1052, 472] width 189 height 40
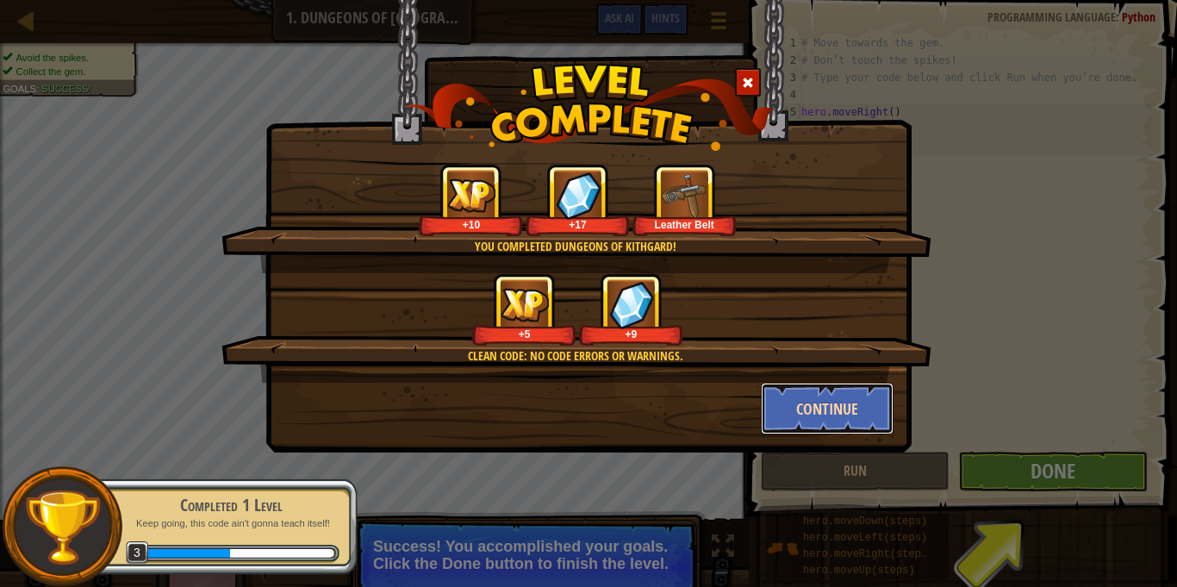
click at [878, 406] on button "Continue" at bounding box center [828, 409] width 134 height 52
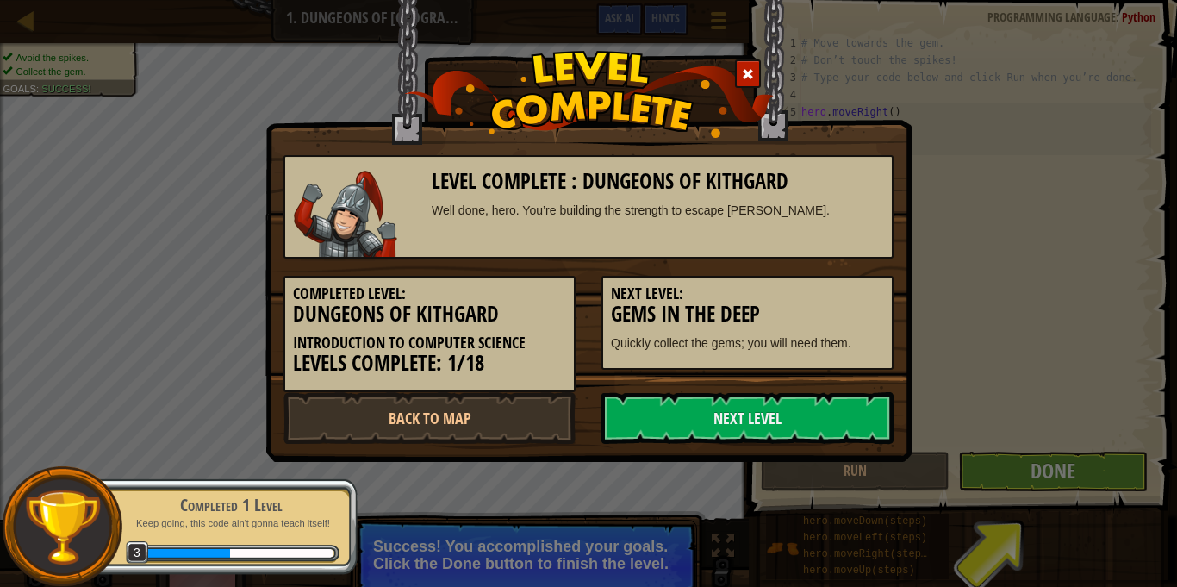
click at [878, 406] on link "Next Level" at bounding box center [748, 418] width 292 height 52
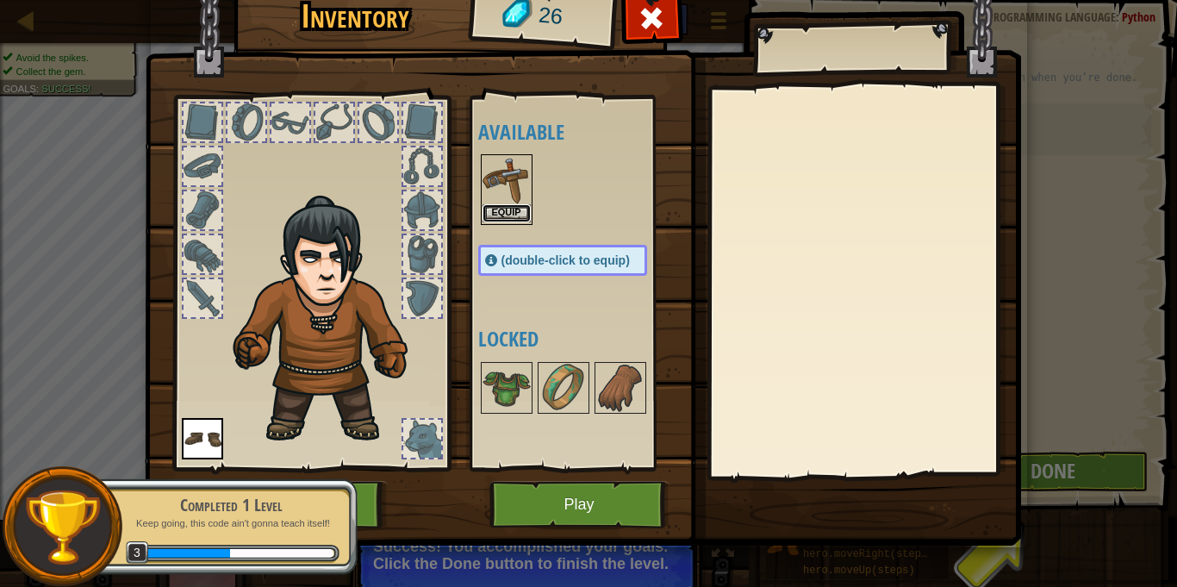
click at [501, 204] on button "Equip" at bounding box center [507, 213] width 48 height 18
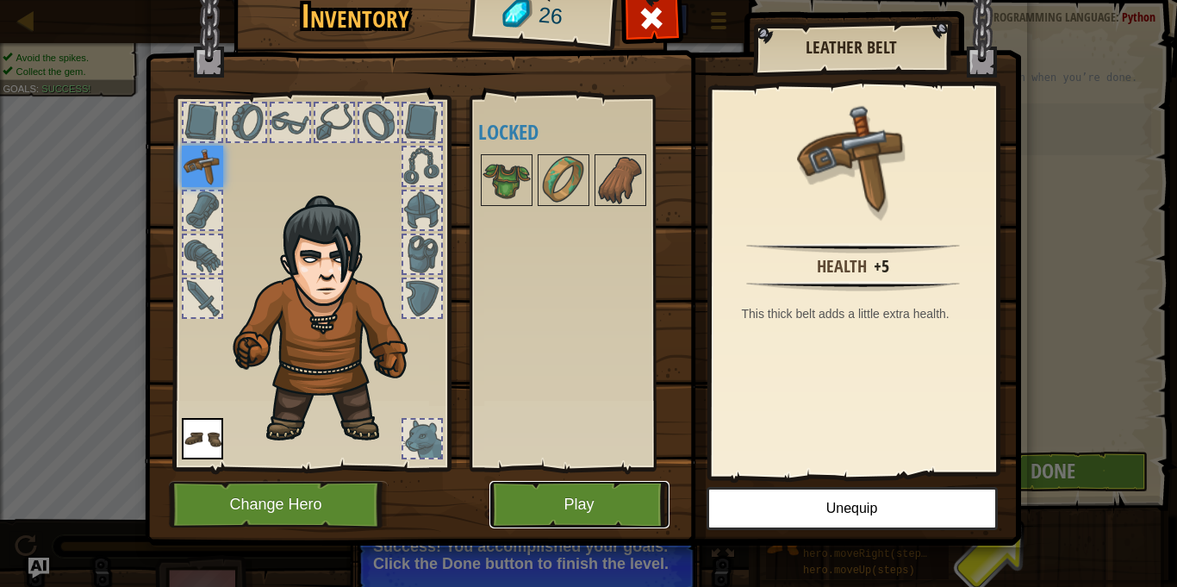
click at [639, 503] on button "Play" at bounding box center [580, 504] width 180 height 47
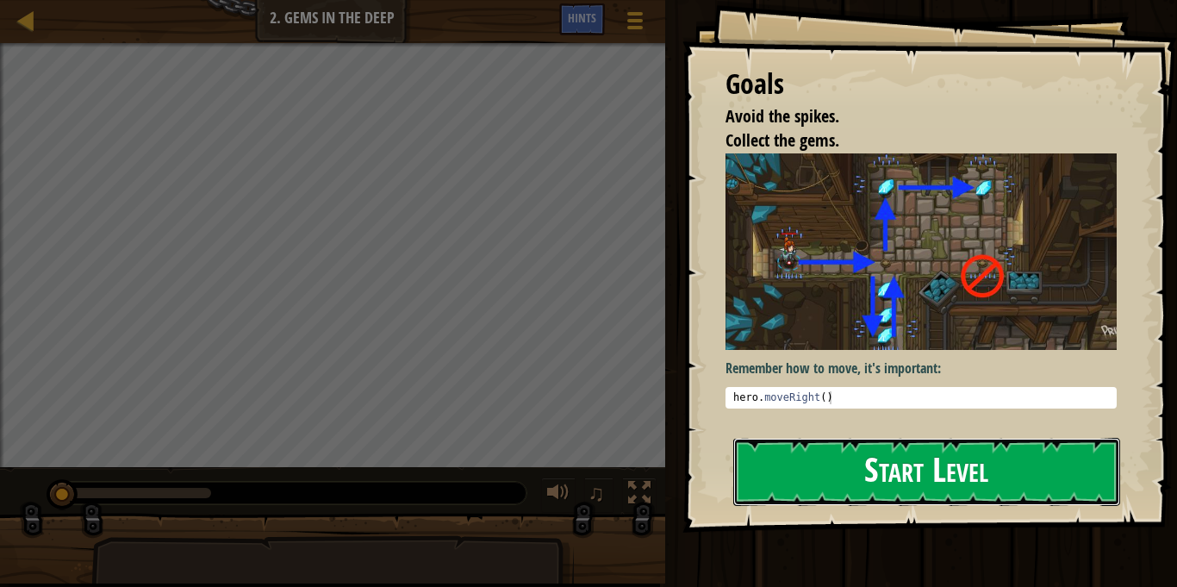
click at [782, 472] on button "Start Level" at bounding box center [926, 472] width 387 height 68
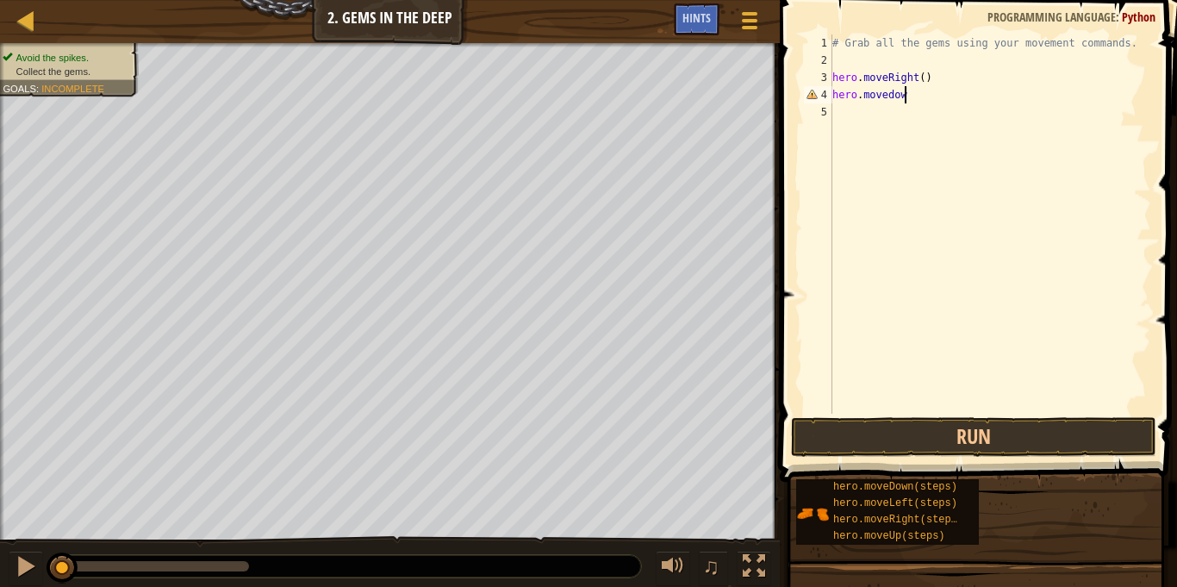
scroll to position [8, 10]
type textarea "hero.movedown()"
click at [863, 123] on div "# Grab all the gems using your movement commands. hero . moveRight ( ) hero . […" at bounding box center [990, 241] width 322 height 414
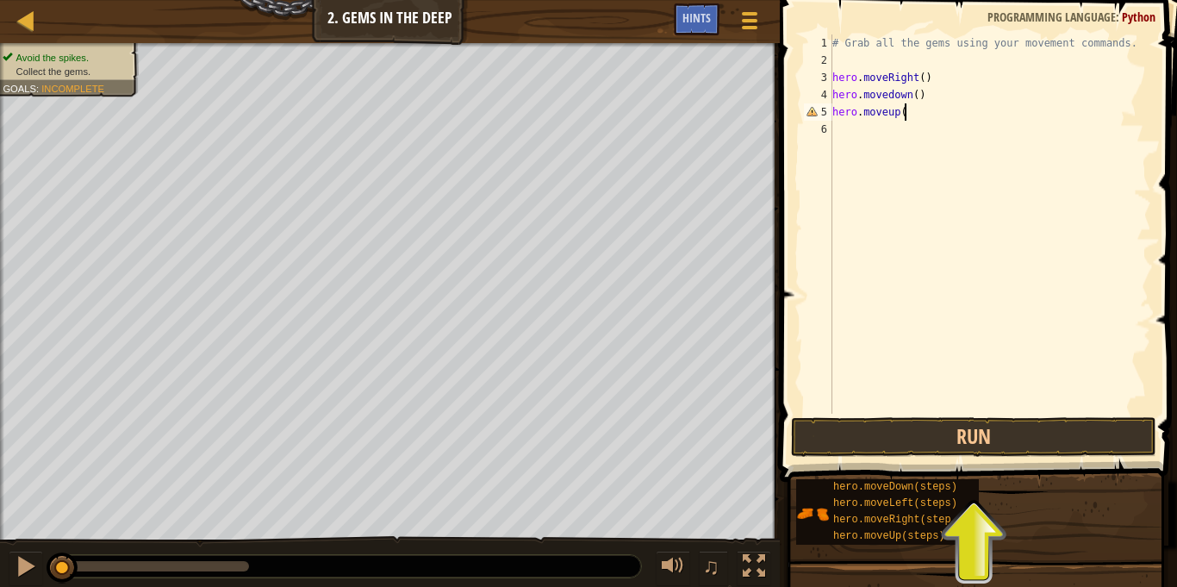
type textarea "hero.moveup()"
click at [838, 137] on div "# Grab all the gems using your movement commands. hero . moveRight ( ) hero . m…" at bounding box center [990, 241] width 322 height 414
click at [889, 117] on div "# Grab all the gems using your movement commands. hero . moveRight ( ) hero . m…" at bounding box center [990, 241] width 322 height 414
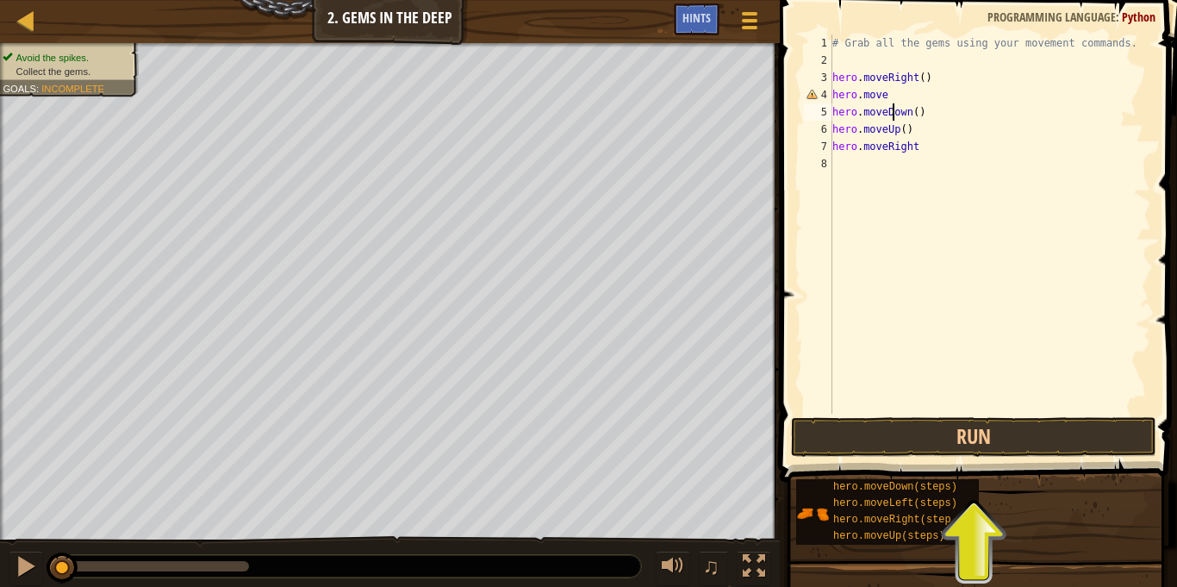
scroll to position [8, 9]
click at [892, 90] on div "# Grab all the gems using your movement commands. hero . moveRight ( ) hero . m…" at bounding box center [990, 241] width 322 height 414
type textarea "h"
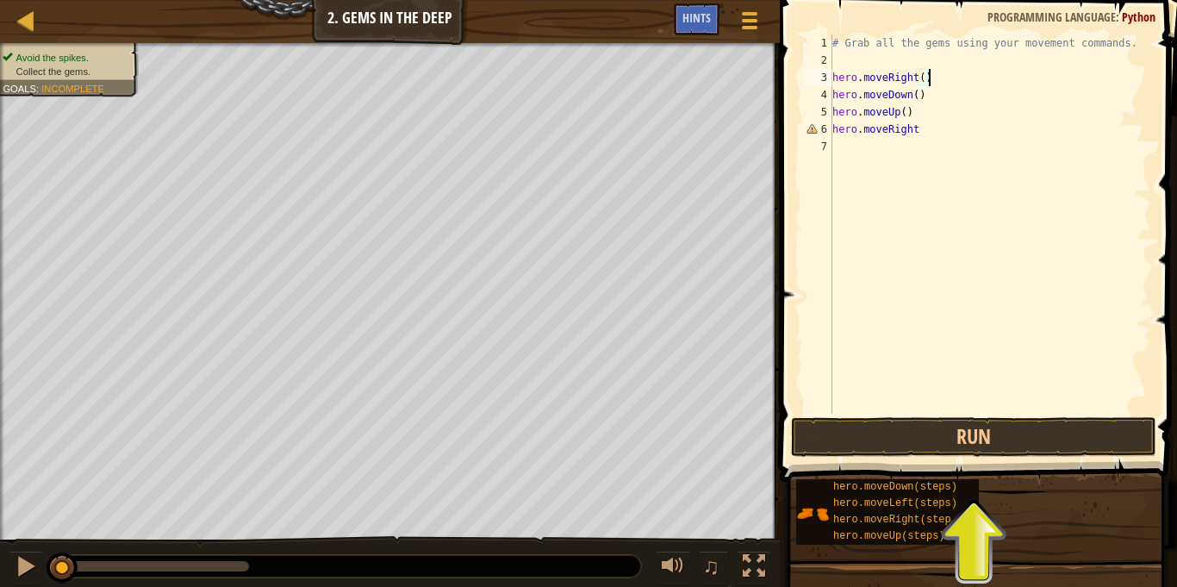
click at [907, 116] on div "# Grab all the gems using your movement commands. hero . moveRight ( ) hero . m…" at bounding box center [990, 241] width 322 height 414
click at [924, 131] on div "# Grab all the gems using your movement commands. hero . moveRight ( ) hero . m…" at bounding box center [990, 241] width 322 height 414
type textarea "hero.moveRight()"
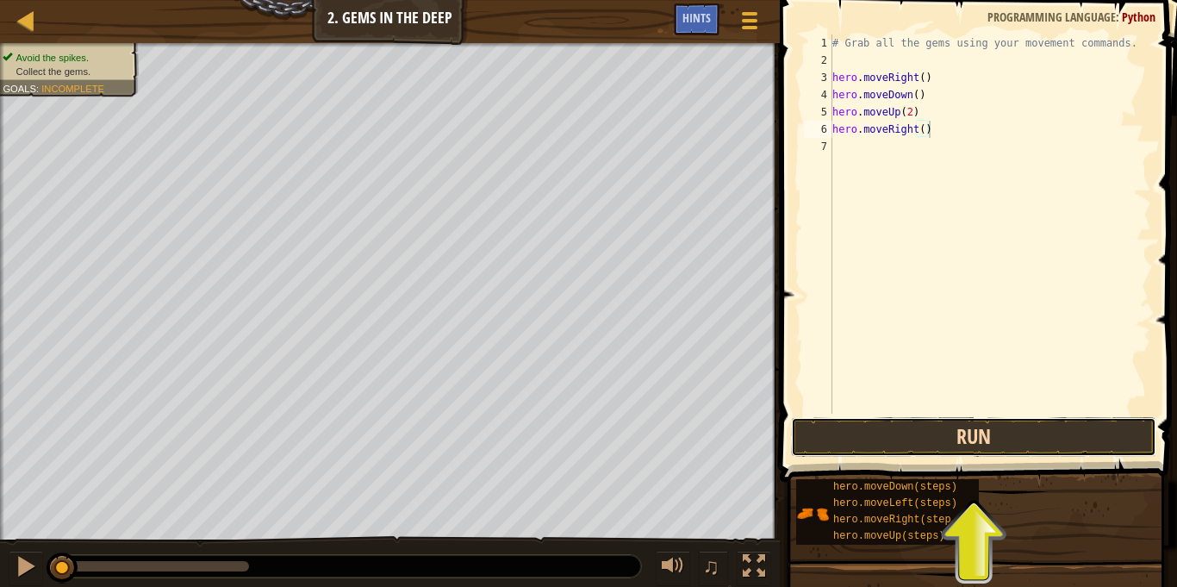
click at [957, 454] on button "Run" at bounding box center [973, 437] width 365 height 40
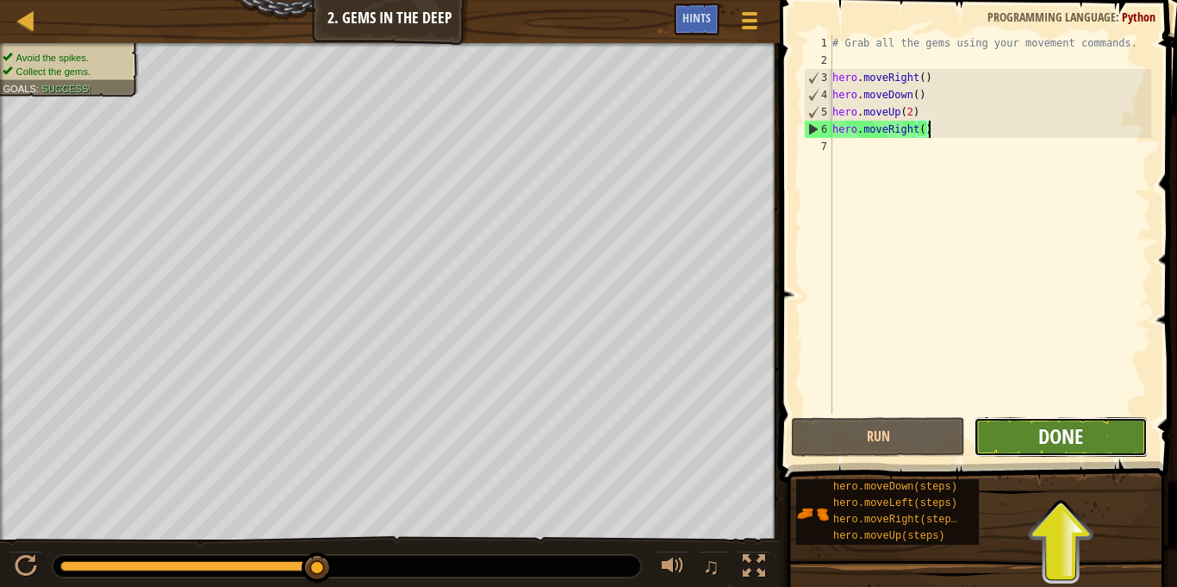
click at [1046, 426] on span "Done" at bounding box center [1060, 436] width 45 height 28
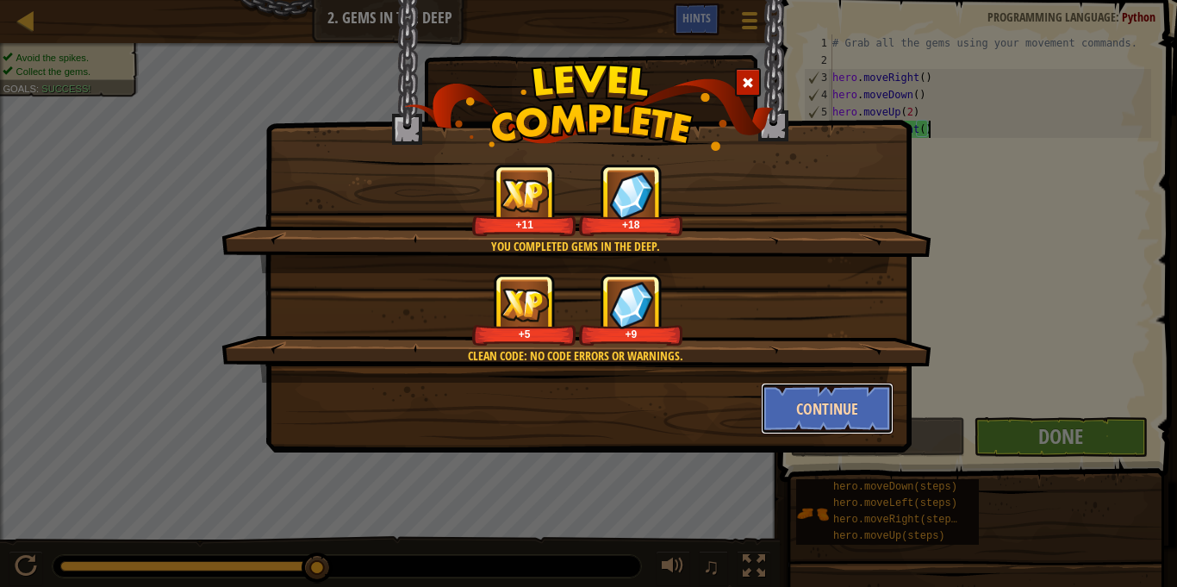
click at [844, 397] on button "Continue" at bounding box center [828, 409] width 134 height 52
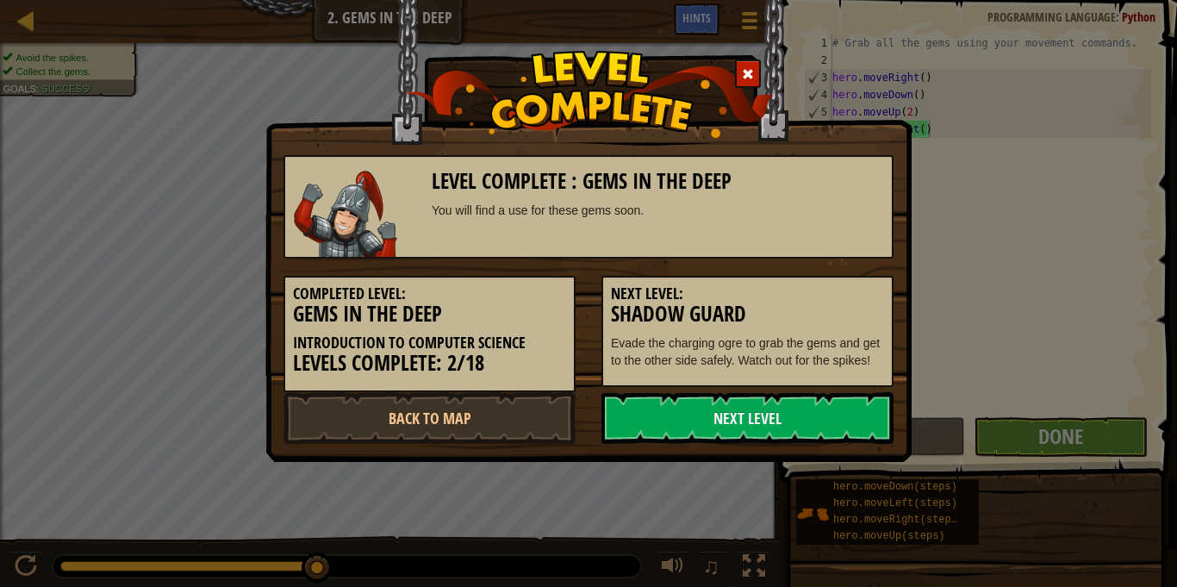
click at [845, 387] on div "Next Level: Shadow Guard Evade the charging ogre to grab the gems and get to th…" at bounding box center [748, 331] width 292 height 111
click at [667, 430] on link "Next Level" at bounding box center [748, 418] width 292 height 52
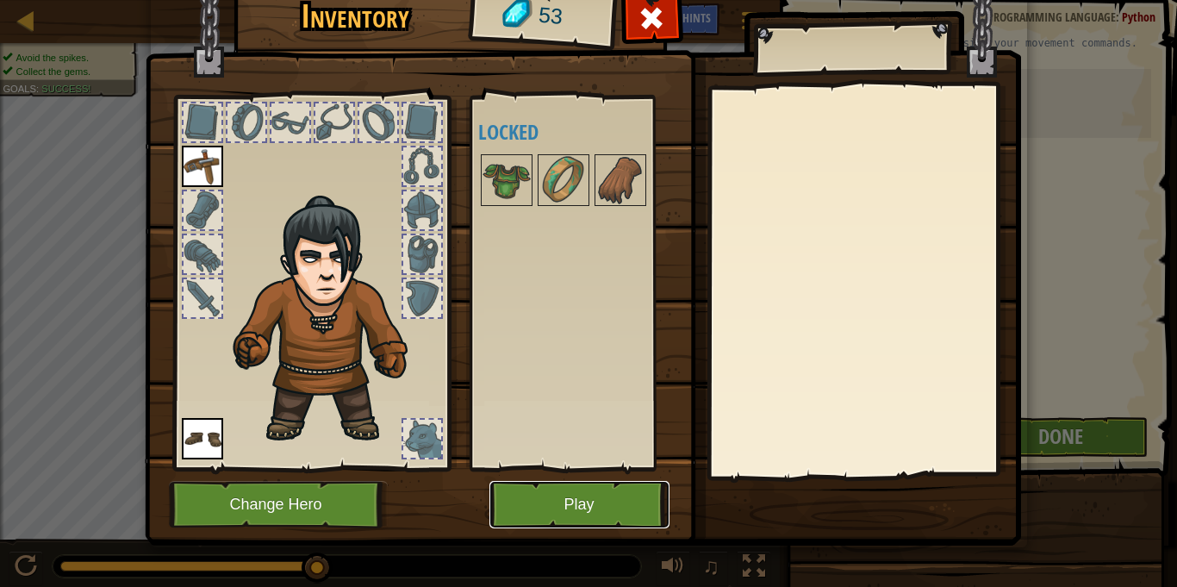
click at [553, 496] on button "Play" at bounding box center [580, 504] width 180 height 47
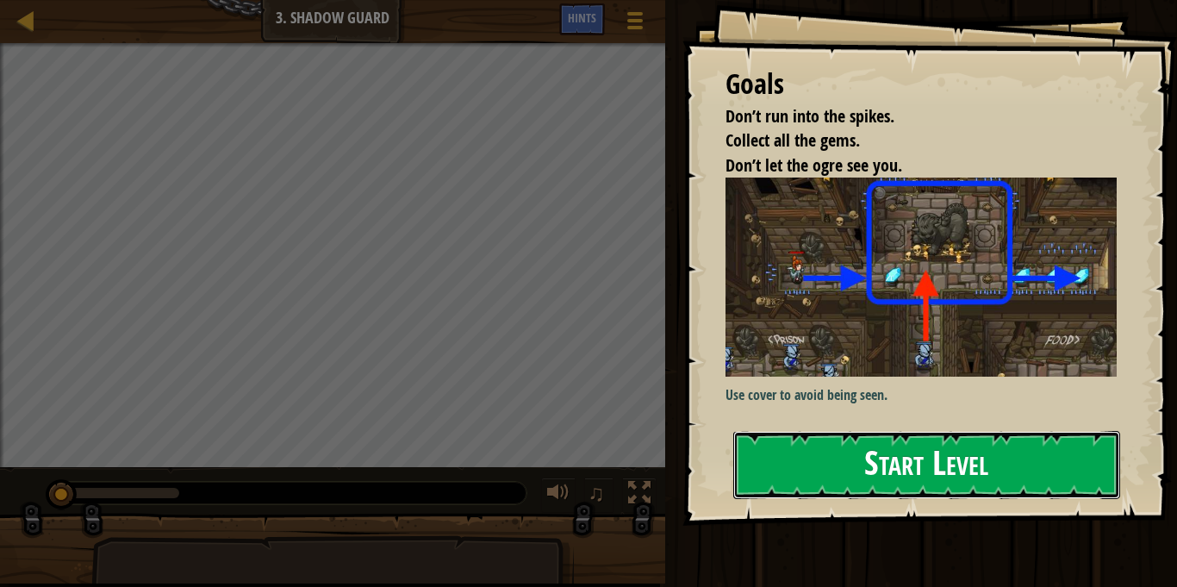
click at [867, 431] on button "Start Level" at bounding box center [926, 465] width 387 height 68
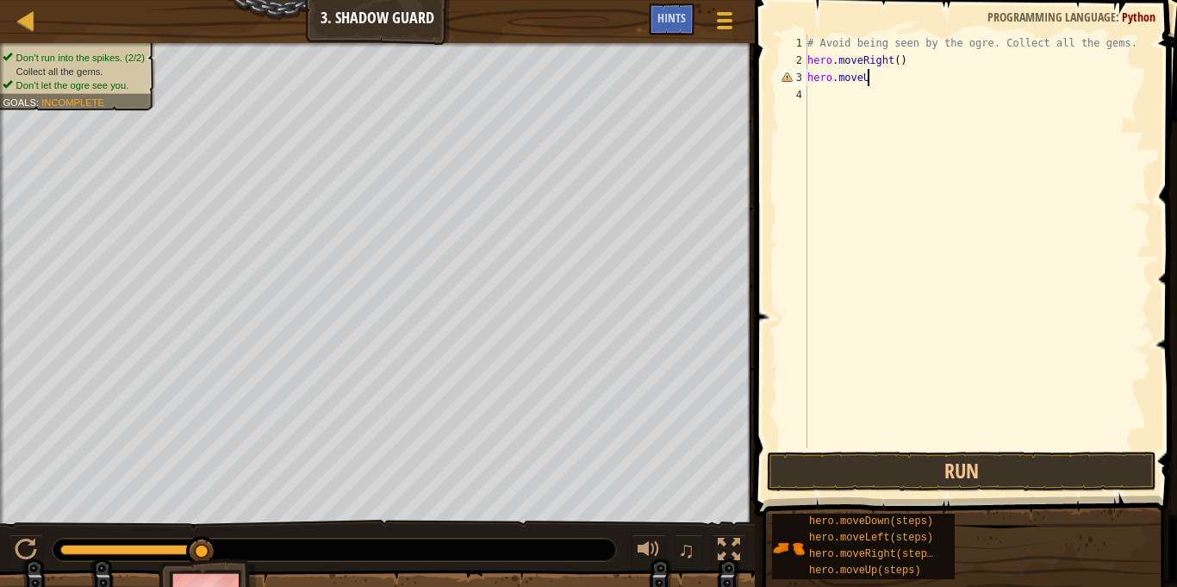
scroll to position [8, 9]
type textarea "hero.moveUp()"
type textarea "hero.moveRight()"
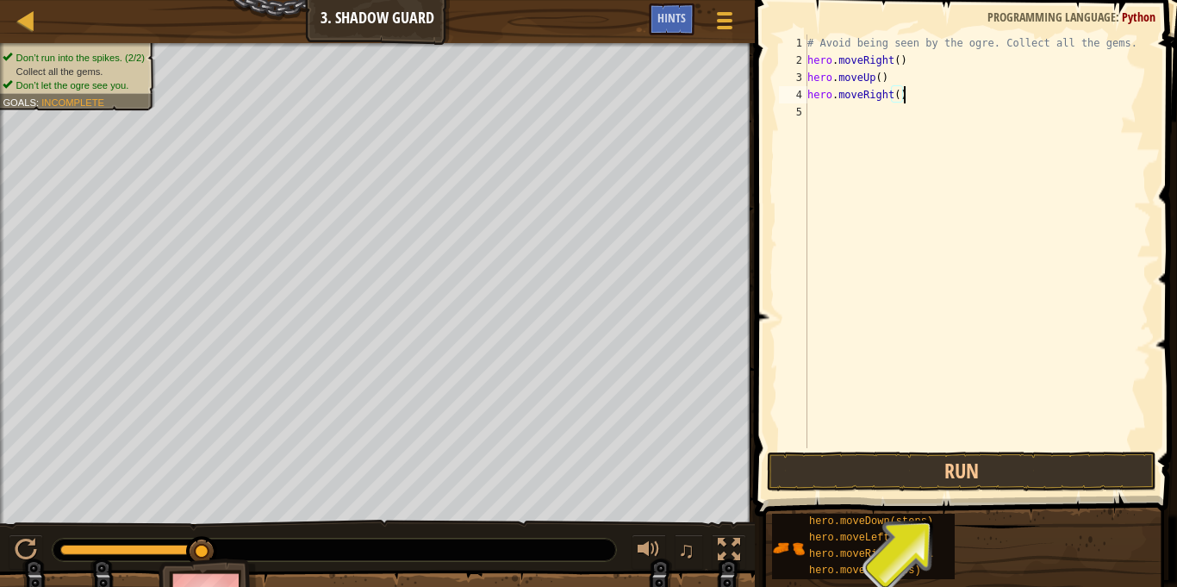
click at [814, 111] on div "# Avoid being seen by the ogre. Collect all the gems. hero . moveRight ( ) hero…" at bounding box center [977, 258] width 347 height 448
type textarea "H"
type textarea "hero.moveDown()"
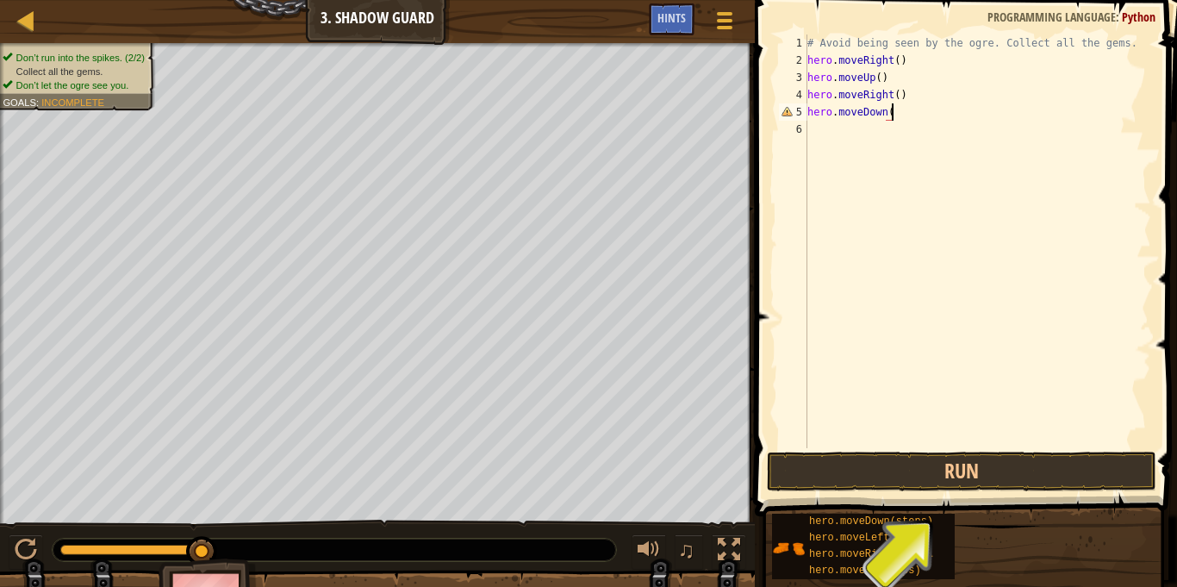
scroll to position [8, 12]
click at [810, 122] on div "# Avoid being seen by the ogre. Collect all the gems. hero . moveRight ( ) hero…" at bounding box center [977, 258] width 347 height 448
type textarea "H"
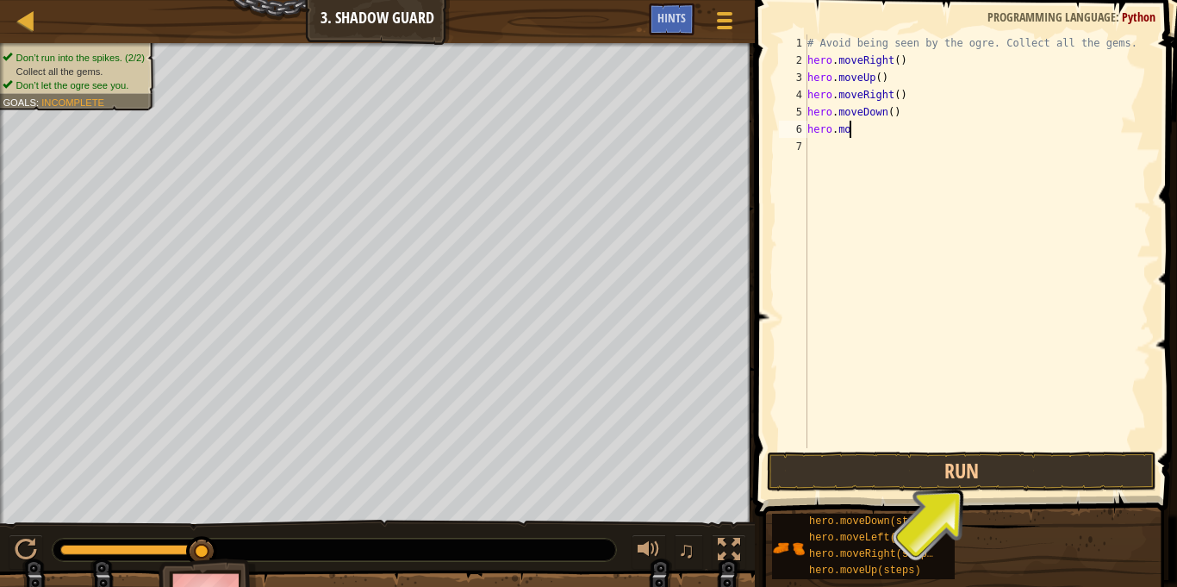
type textarea "hero.move"
type textarea "hero.moveRight()"
click at [929, 463] on button "Run" at bounding box center [962, 472] width 390 height 40
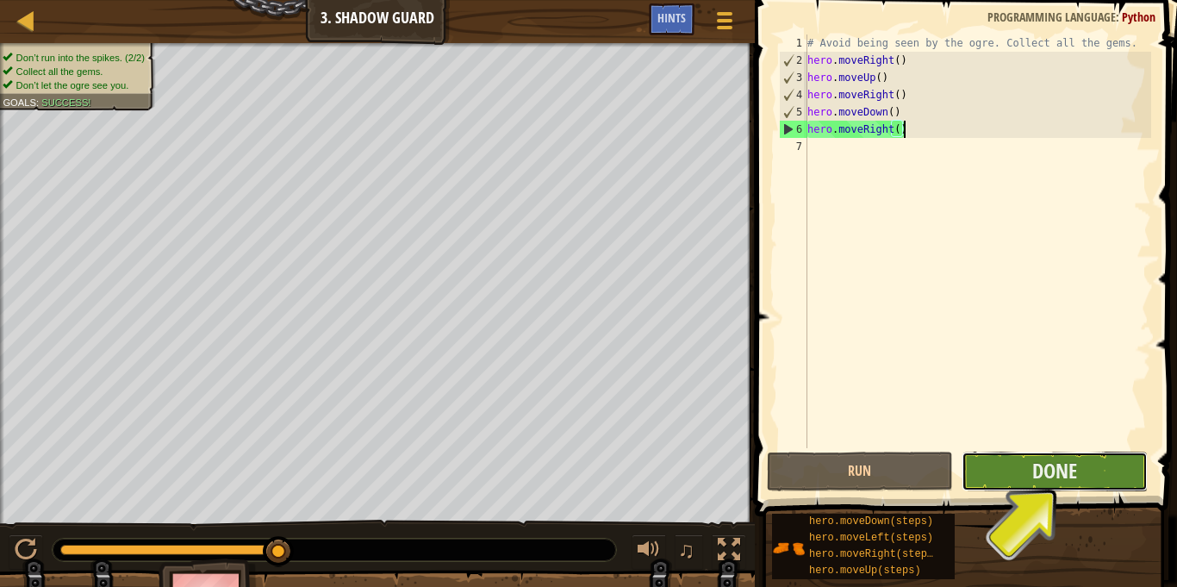
click at [1011, 487] on button "Done" at bounding box center [1055, 472] width 186 height 40
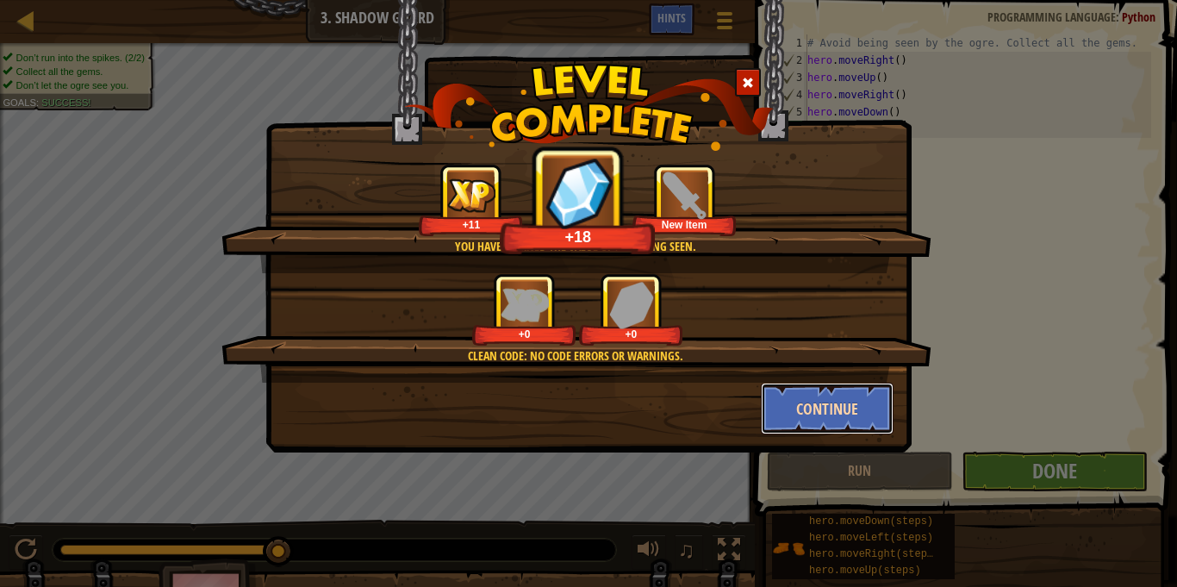
click at [840, 415] on button "Continue" at bounding box center [828, 409] width 134 height 52
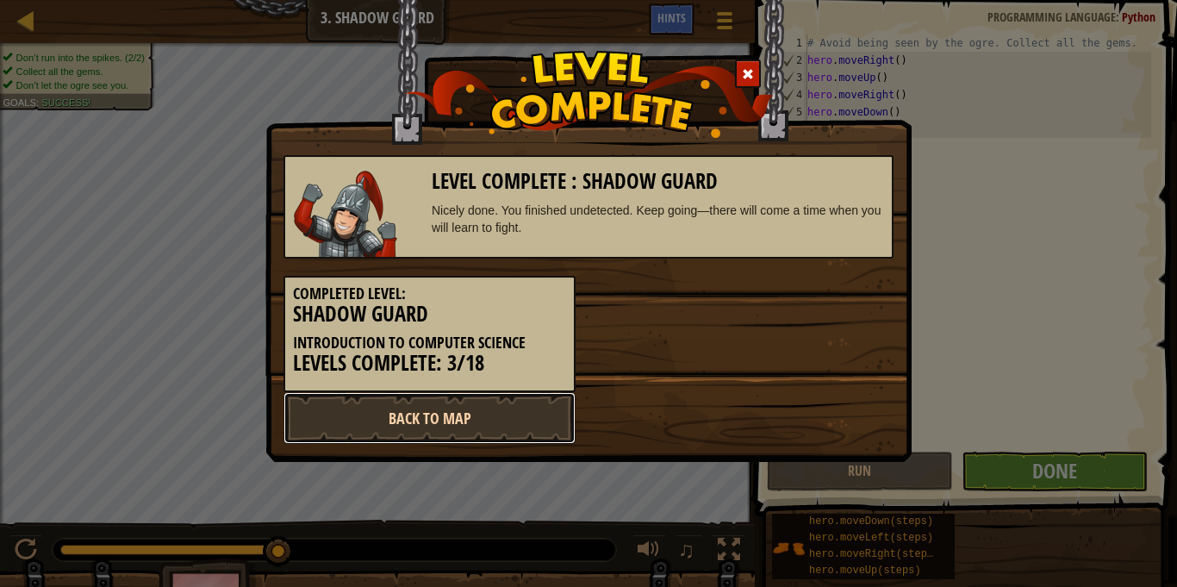
click at [517, 422] on link "Back to Map" at bounding box center [430, 418] width 292 height 52
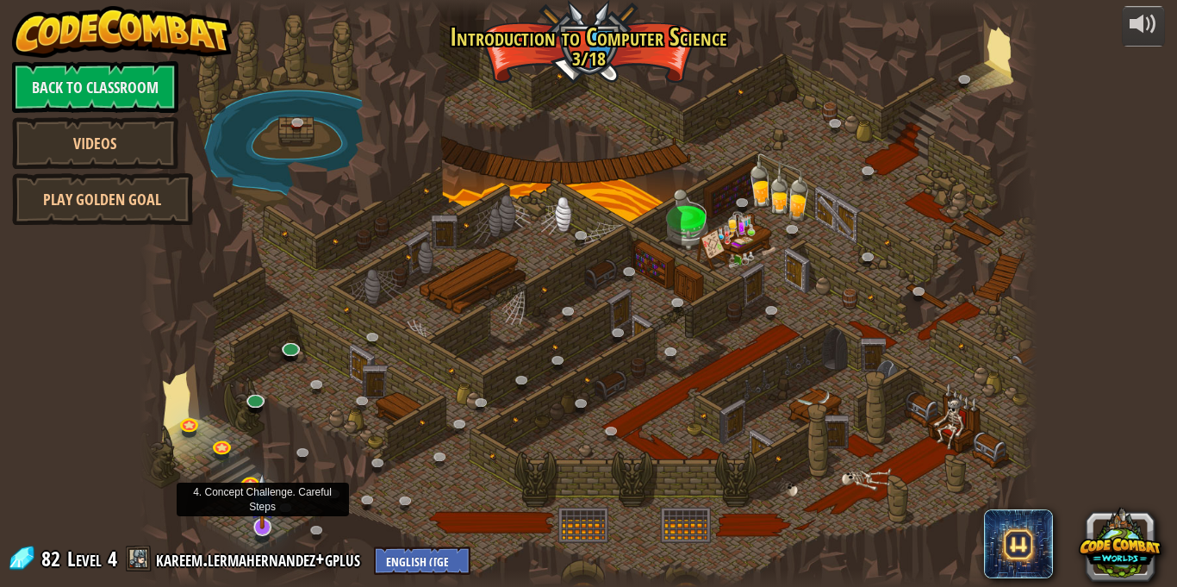
click at [263, 520] on img at bounding box center [262, 500] width 25 height 57
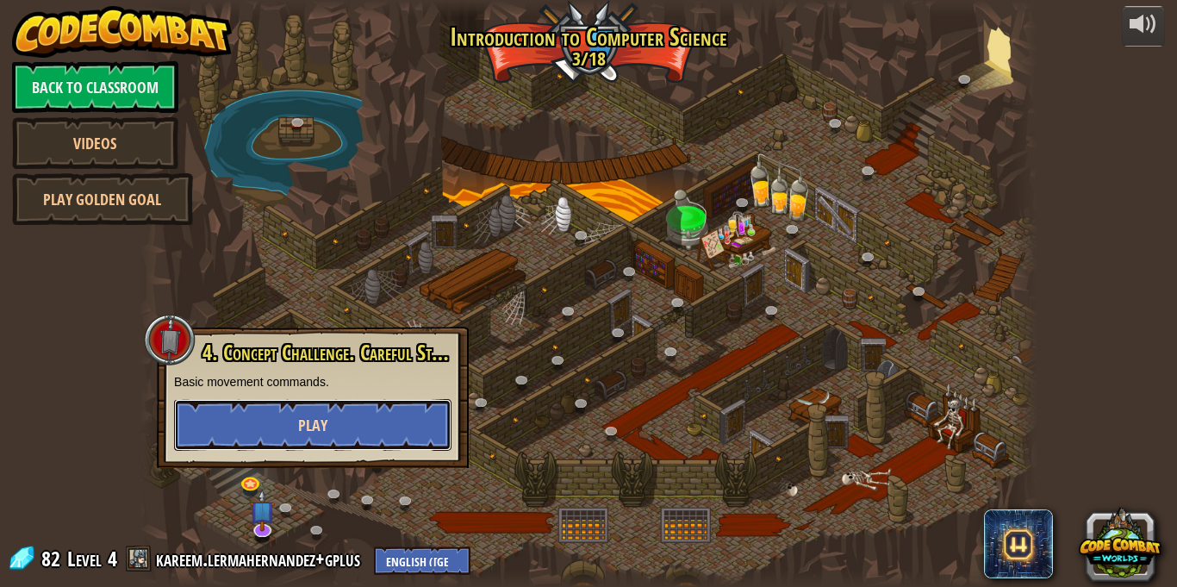
click at [377, 437] on button "Play" at bounding box center [312, 425] width 277 height 52
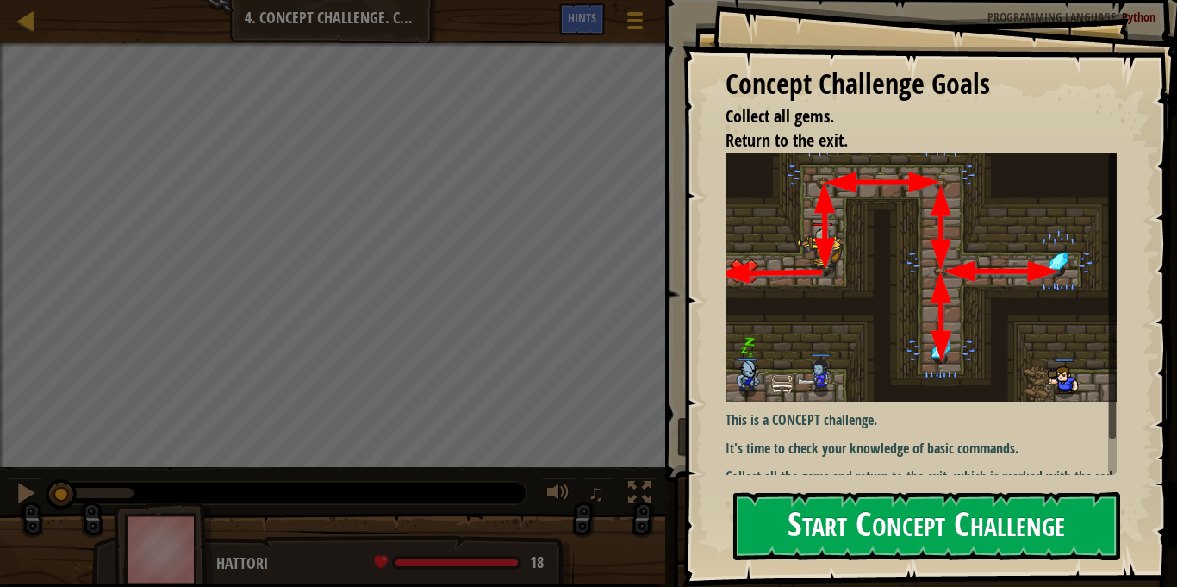
click at [787, 508] on button "Start Concept Challenge" at bounding box center [926, 526] width 387 height 68
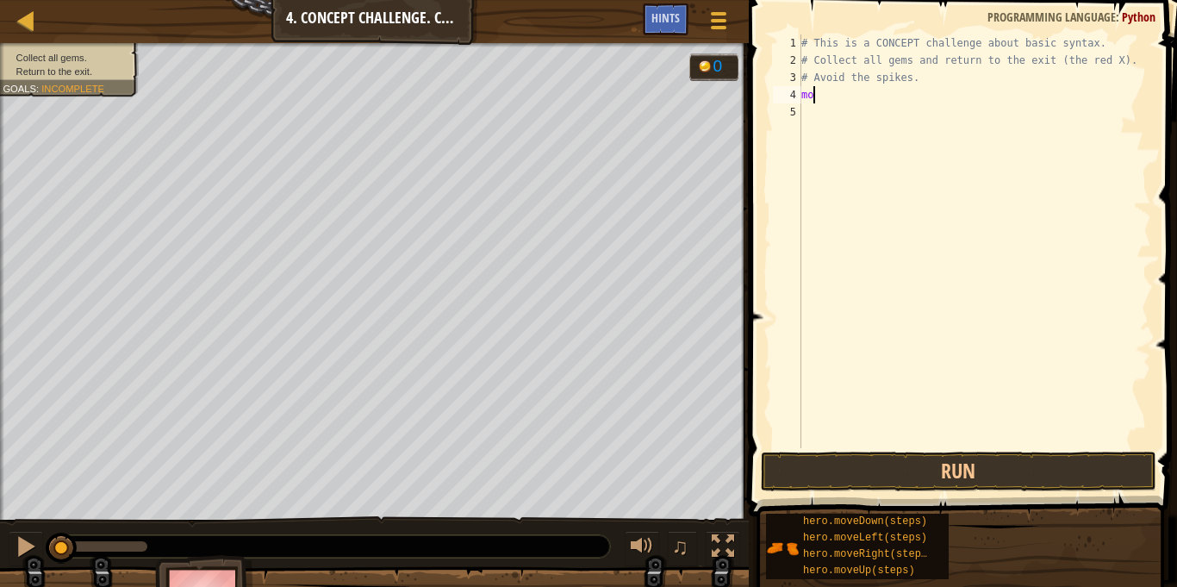
scroll to position [8, 1]
type textarea "m"
type textarea "hero.moveUp"
type textarea "hero.moveUp()"
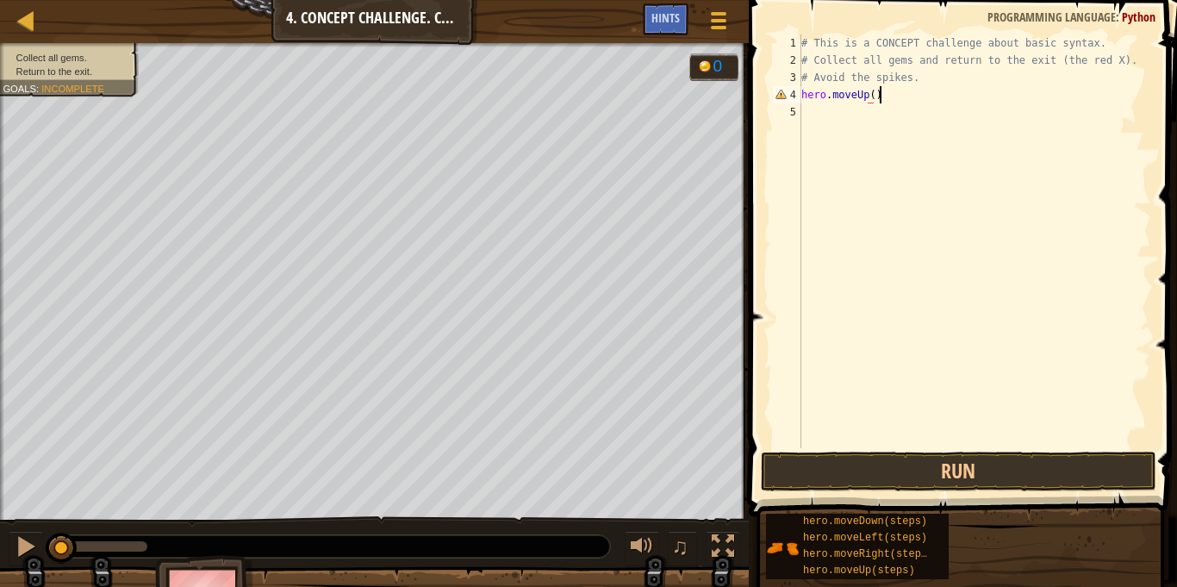
scroll to position [8, 10]
click at [820, 99] on div "# This is a CONCEPT challenge about basic syntax. # Collect all gems and return…" at bounding box center [974, 258] width 353 height 448
click at [817, 106] on div "# This is a CONCEPT challenge about basic syntax. # Collect all gems and return…" at bounding box center [974, 258] width 353 height 448
type textarea "hero.moveRight()"
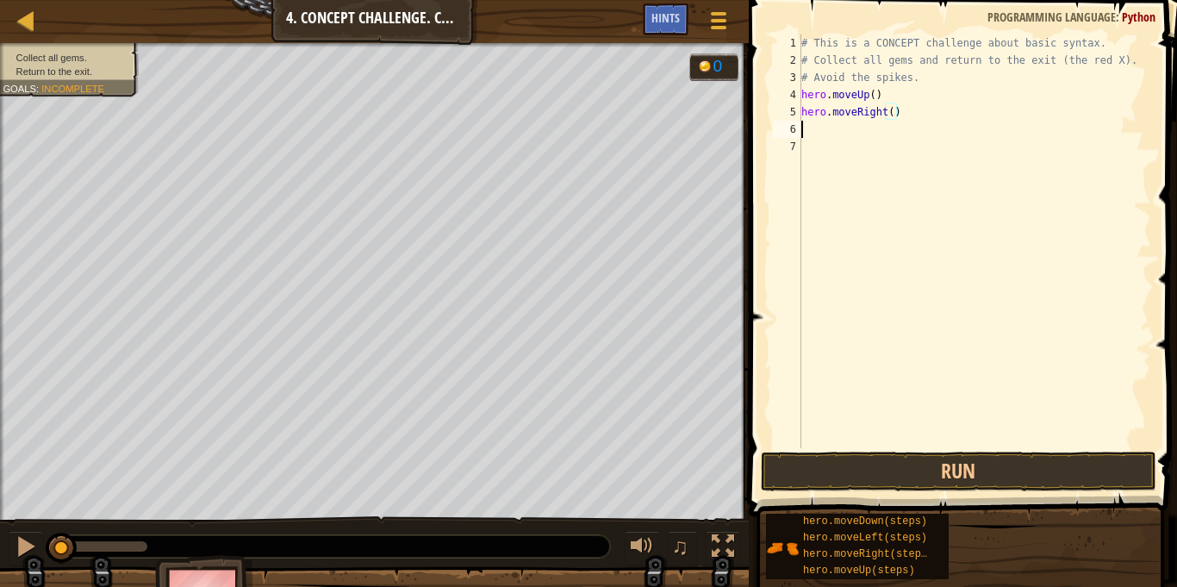
scroll to position [8, 0]
type textarea "hero.moved"
type textarea "hero.moveDown()"
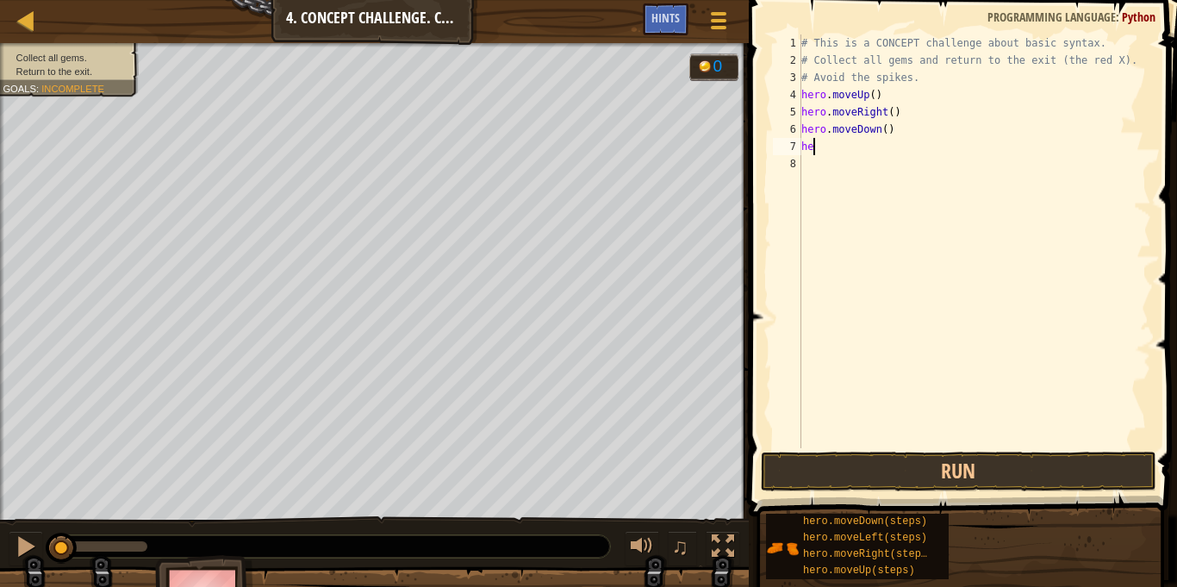
type textarea "h"
